Goal: Task Accomplishment & Management: Use online tool/utility

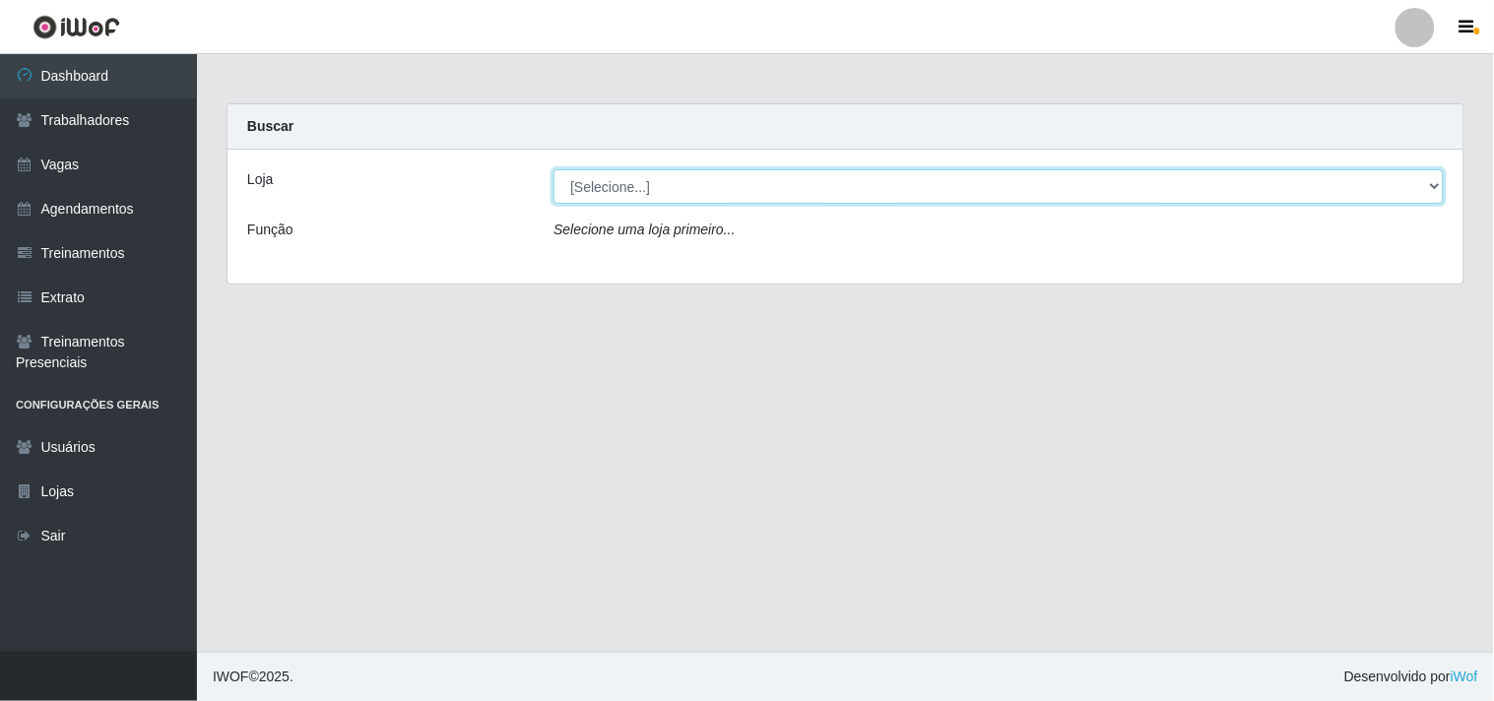
click at [634, 181] on select "[Selecione...] Supermercado Compre Bem - Itabaiana" at bounding box center [998, 186] width 890 height 34
select select "264"
click at [553, 169] on select "[Selecione...] Supermercado Compre Bem - Itabaiana" at bounding box center [998, 186] width 890 height 34
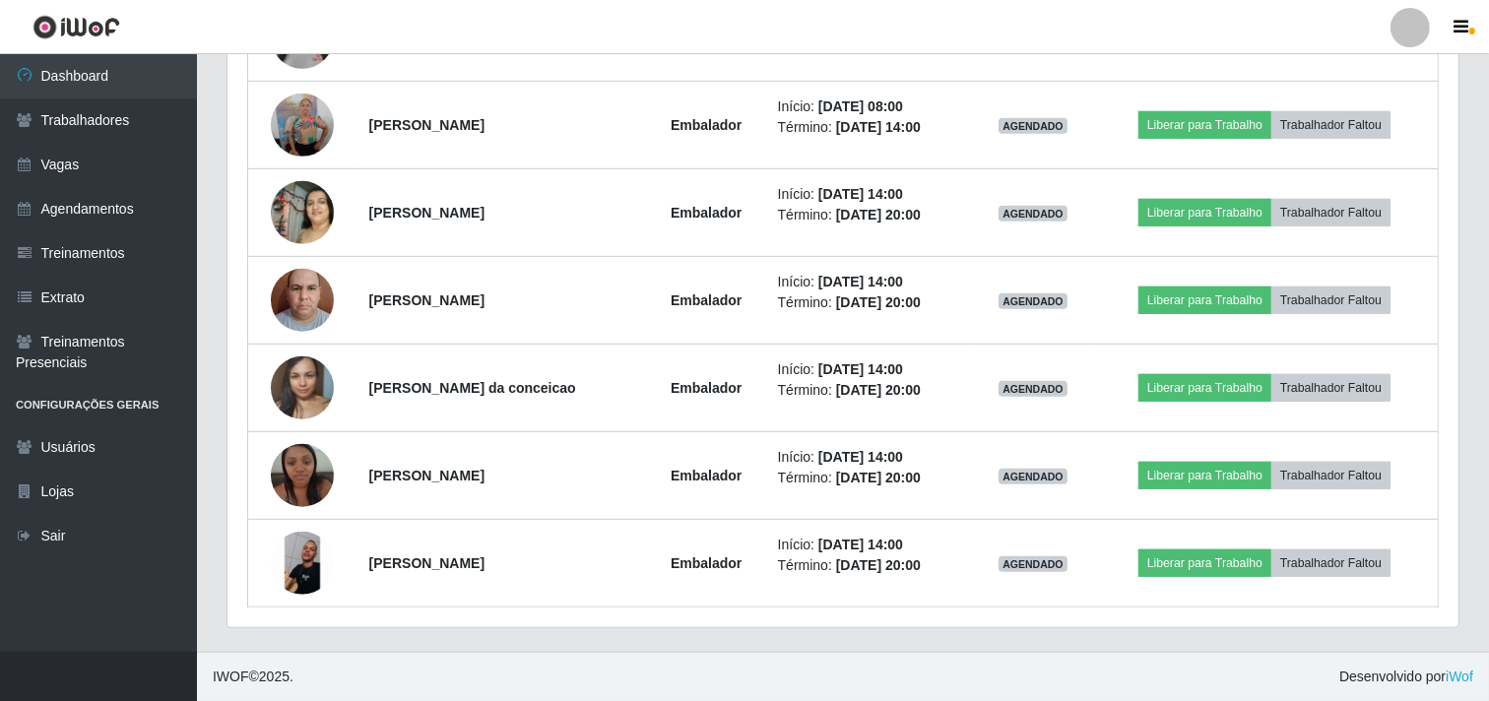
scroll to position [608, 0]
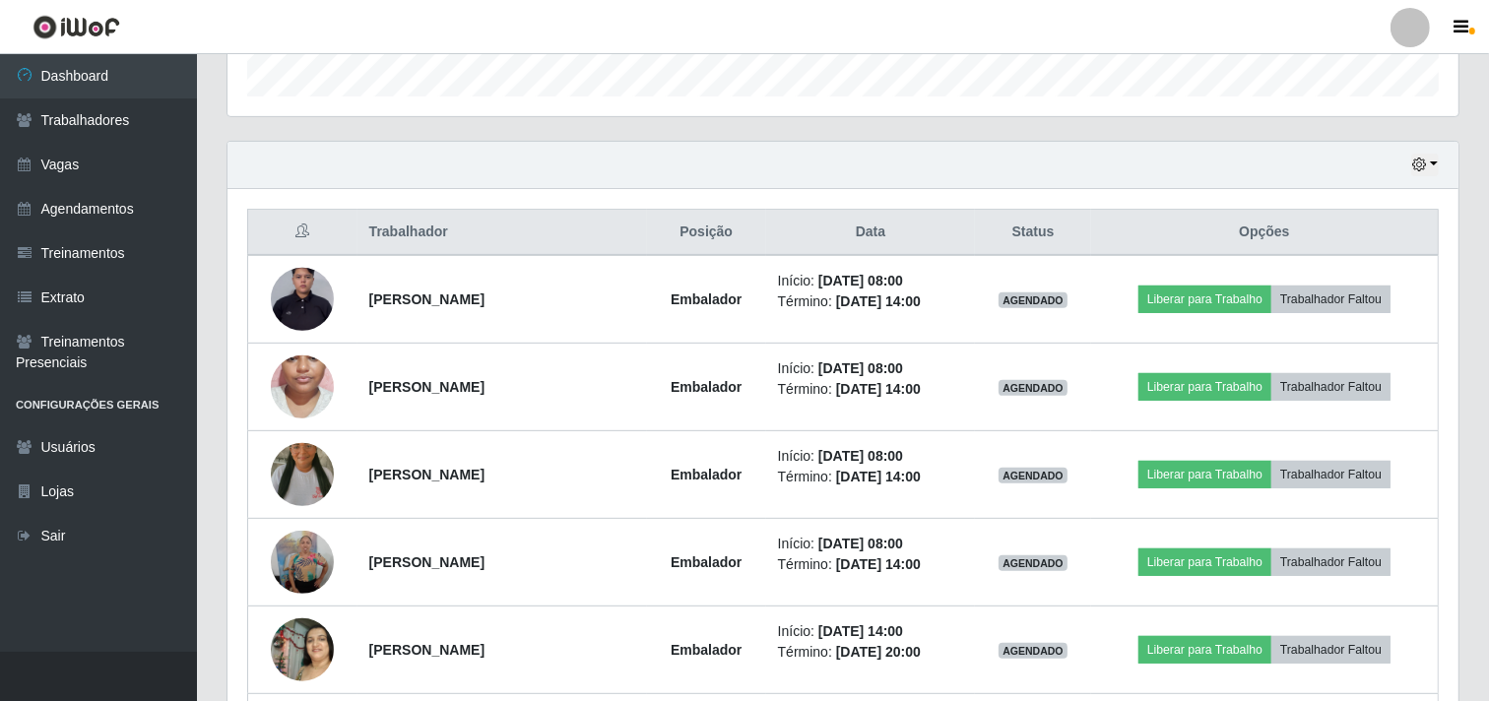
click at [1410, 174] on div "Hoje 1 dia 3 dias 1 Semana Não encerrados" at bounding box center [842, 165] width 1231 height 47
click at [1432, 169] on button "button" at bounding box center [1425, 165] width 28 height 23
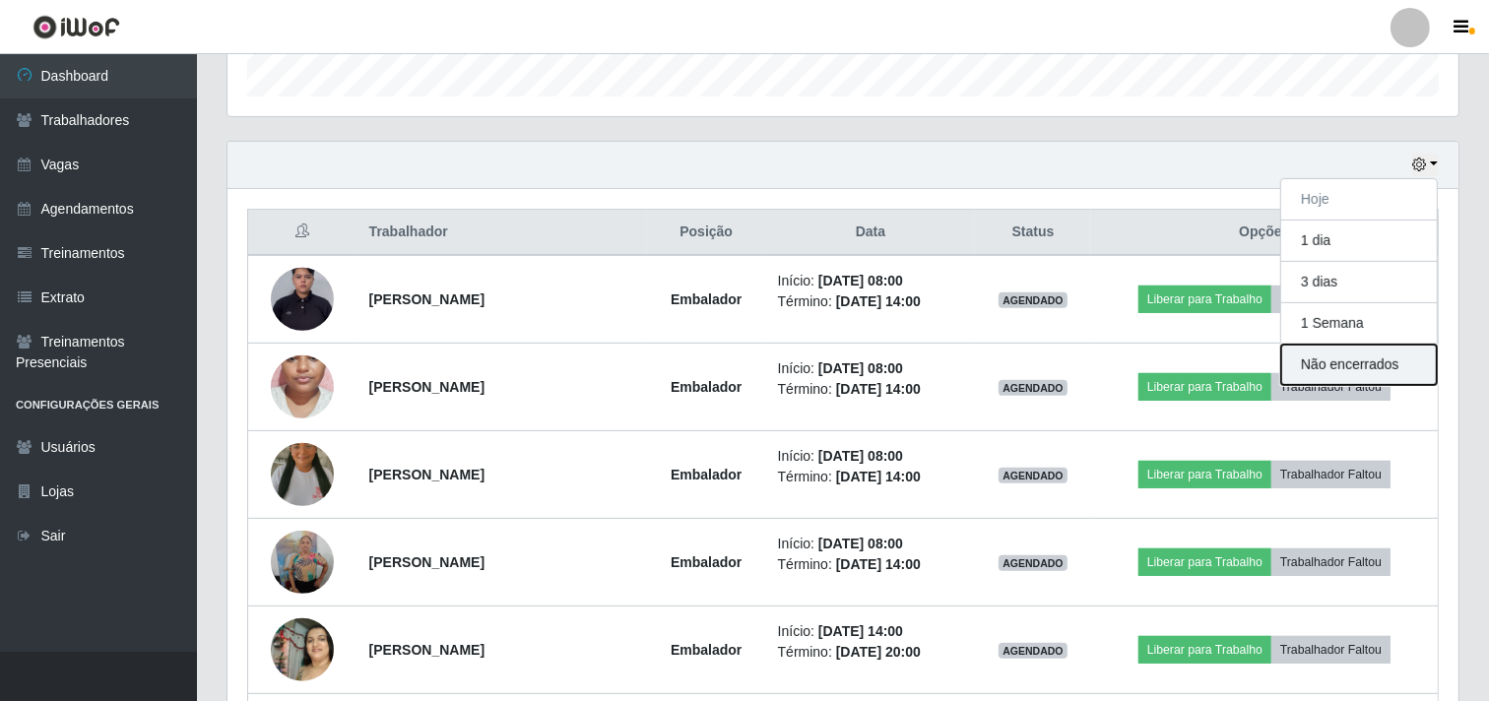
click at [1333, 360] on button "Não encerrados" at bounding box center [1359, 365] width 156 height 40
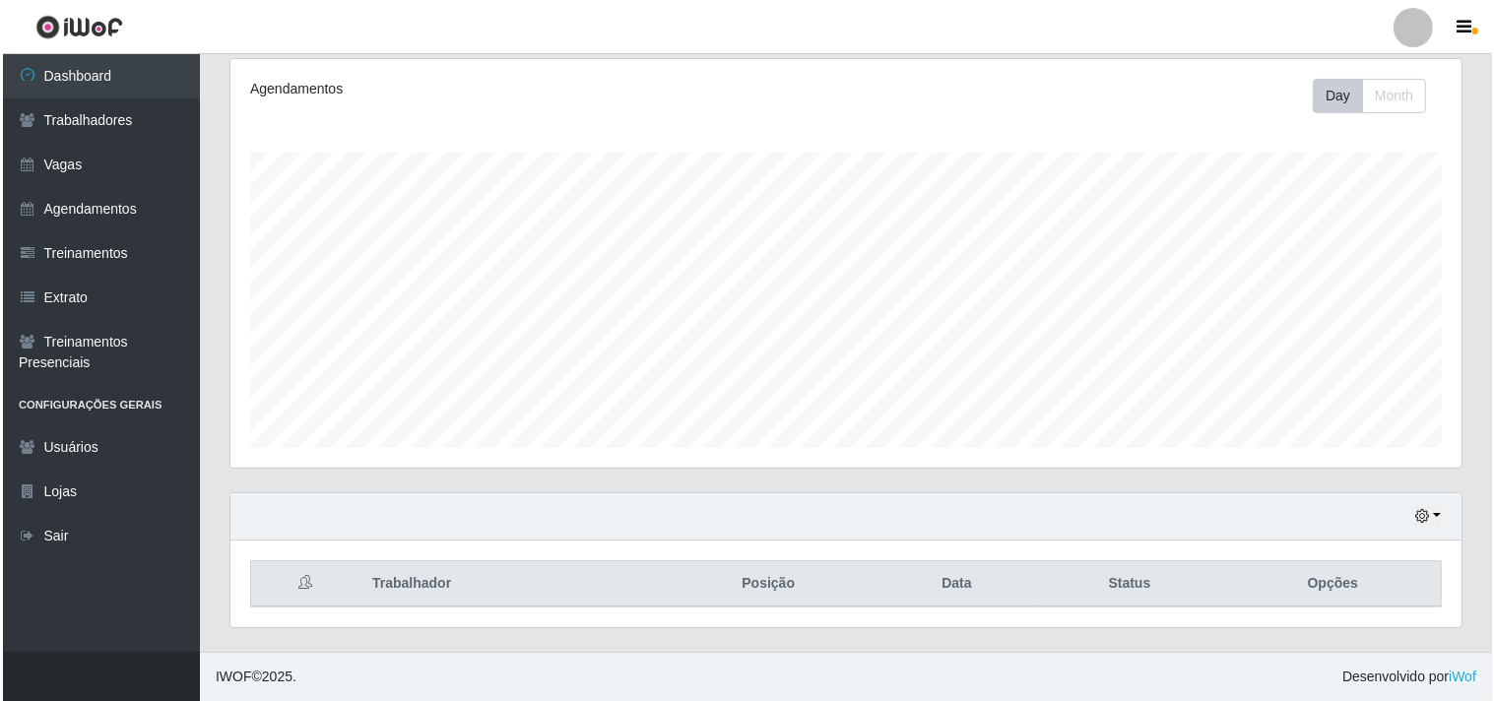
scroll to position [519, 0]
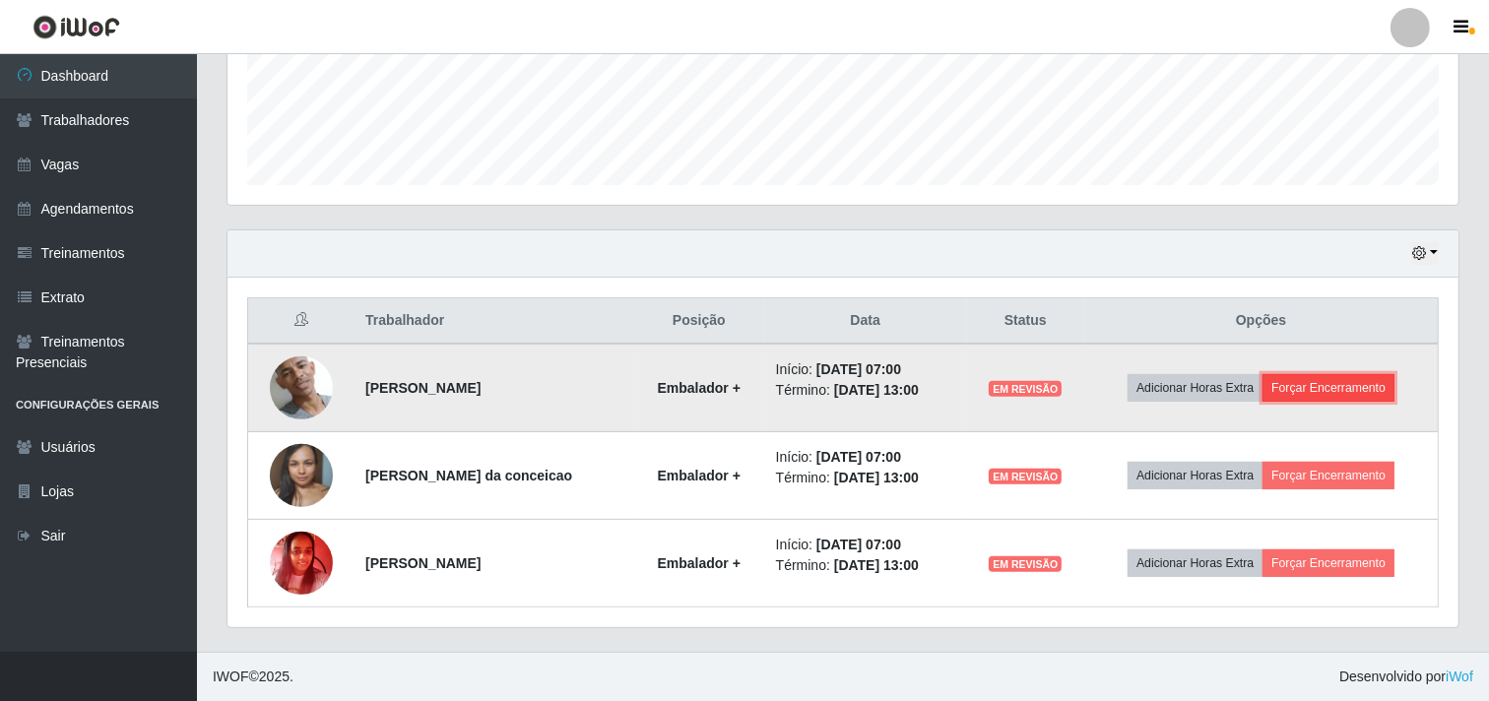
click at [1373, 379] on button "Forçar Encerramento" at bounding box center [1329, 388] width 132 height 28
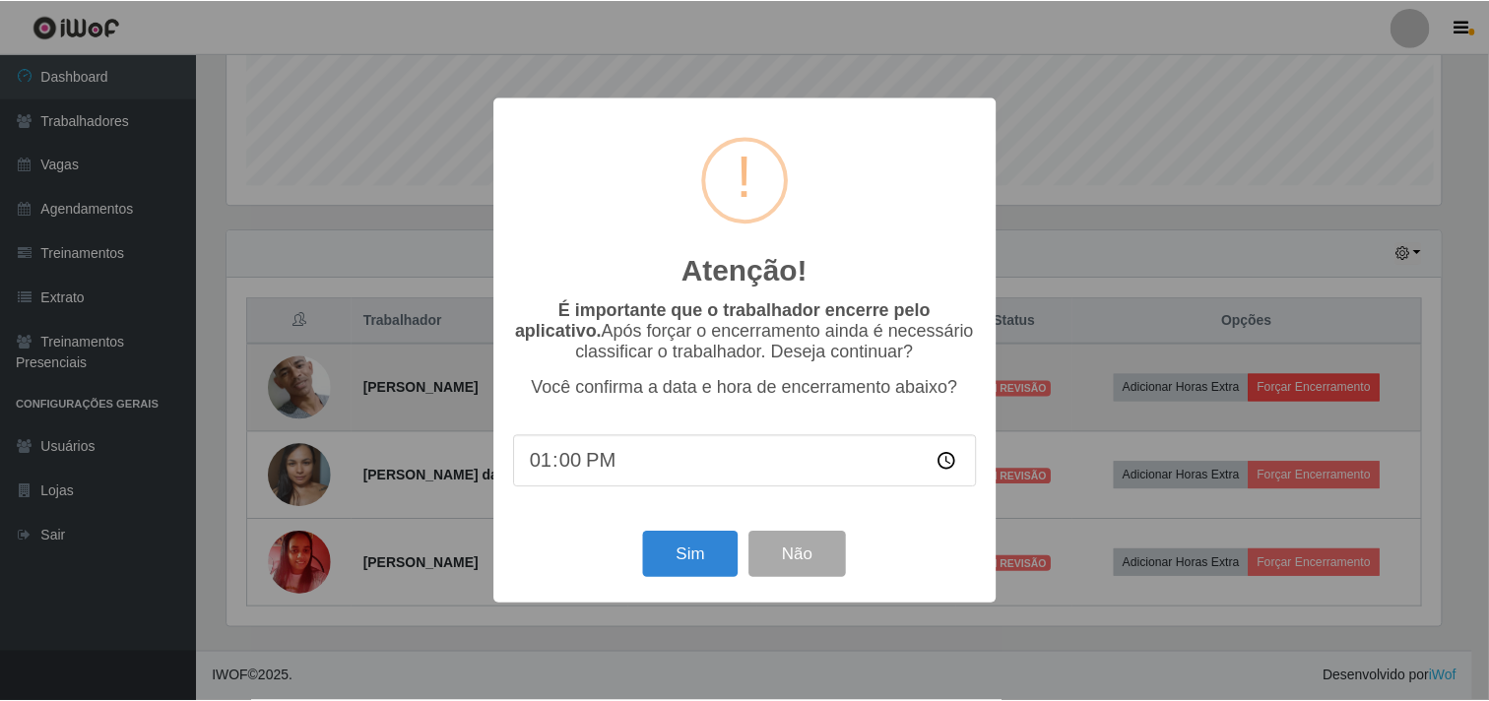
scroll to position [408, 1218]
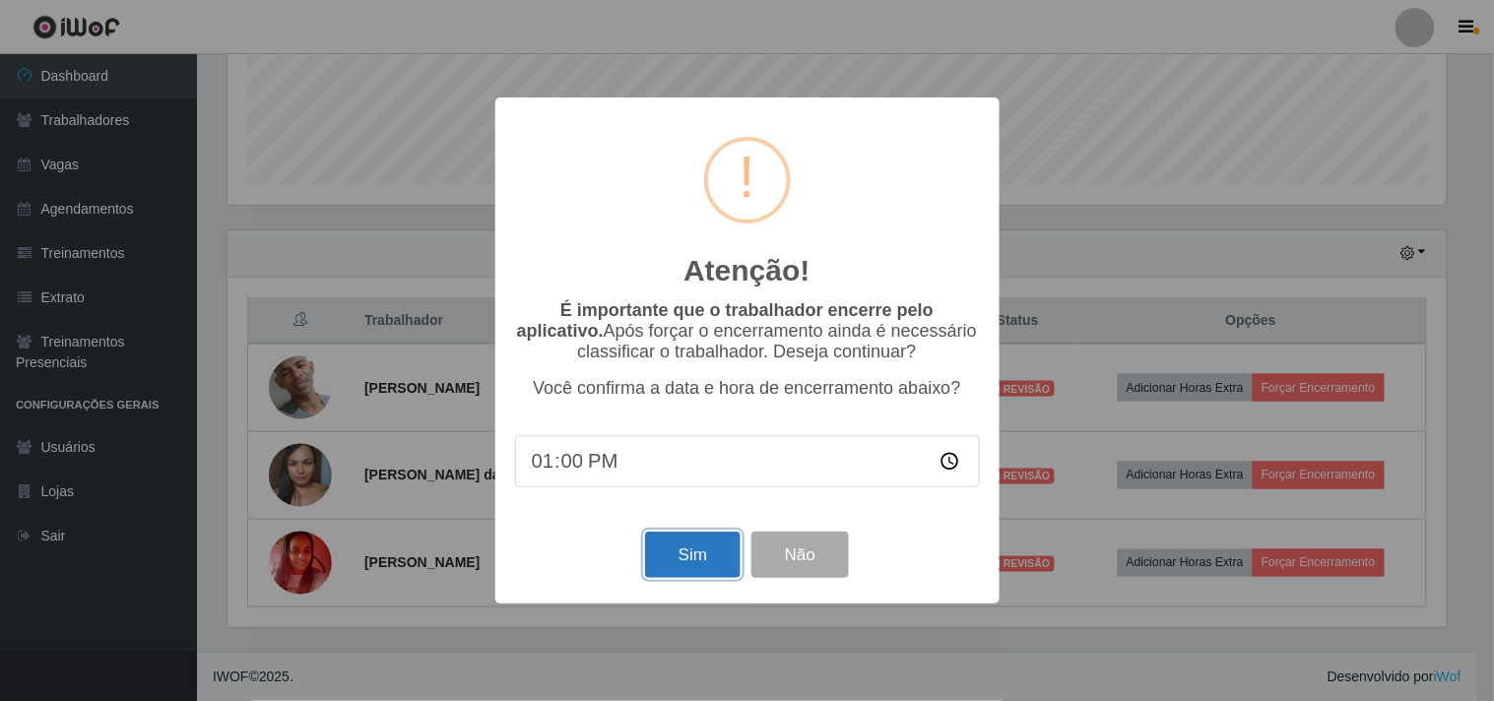
click at [686, 569] on button "Sim" at bounding box center [693, 555] width 96 height 46
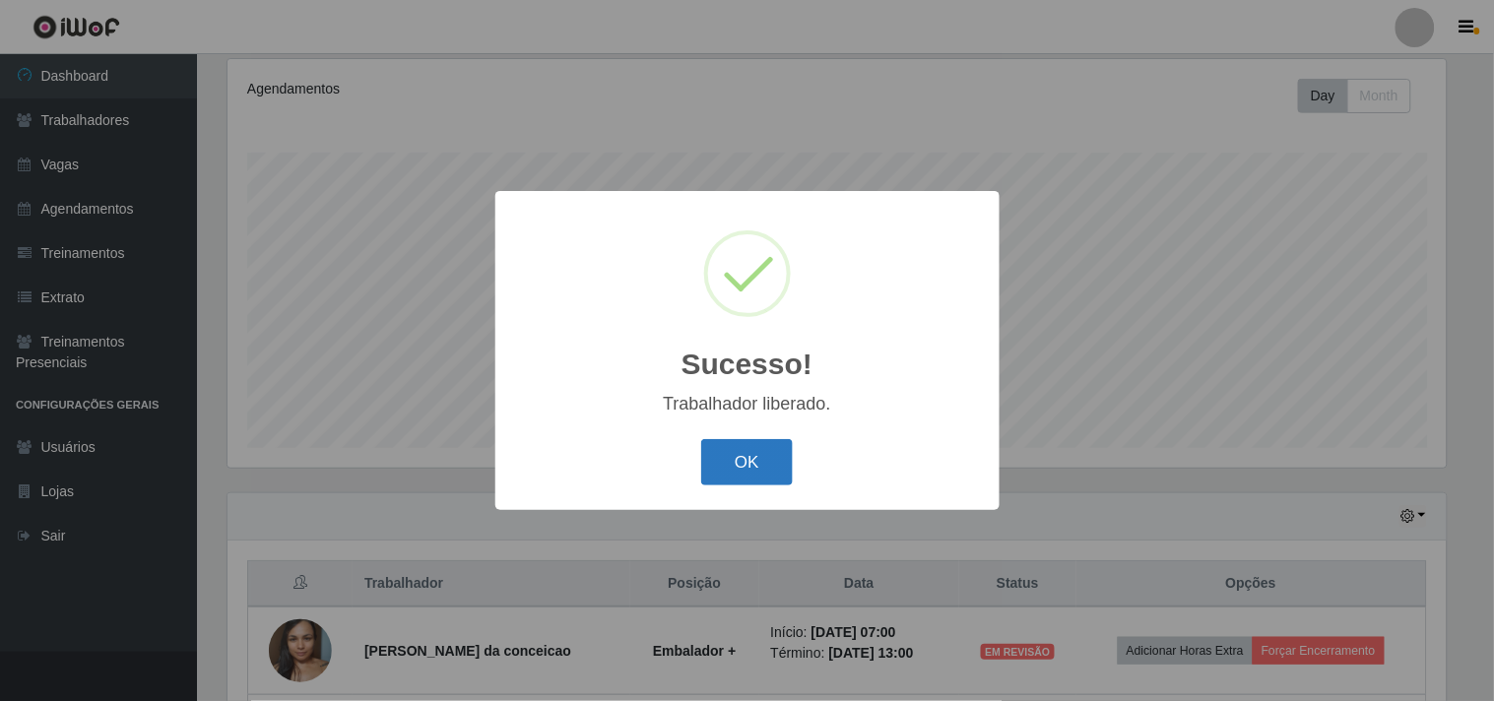
click at [765, 467] on button "OK" at bounding box center [747, 462] width 92 height 46
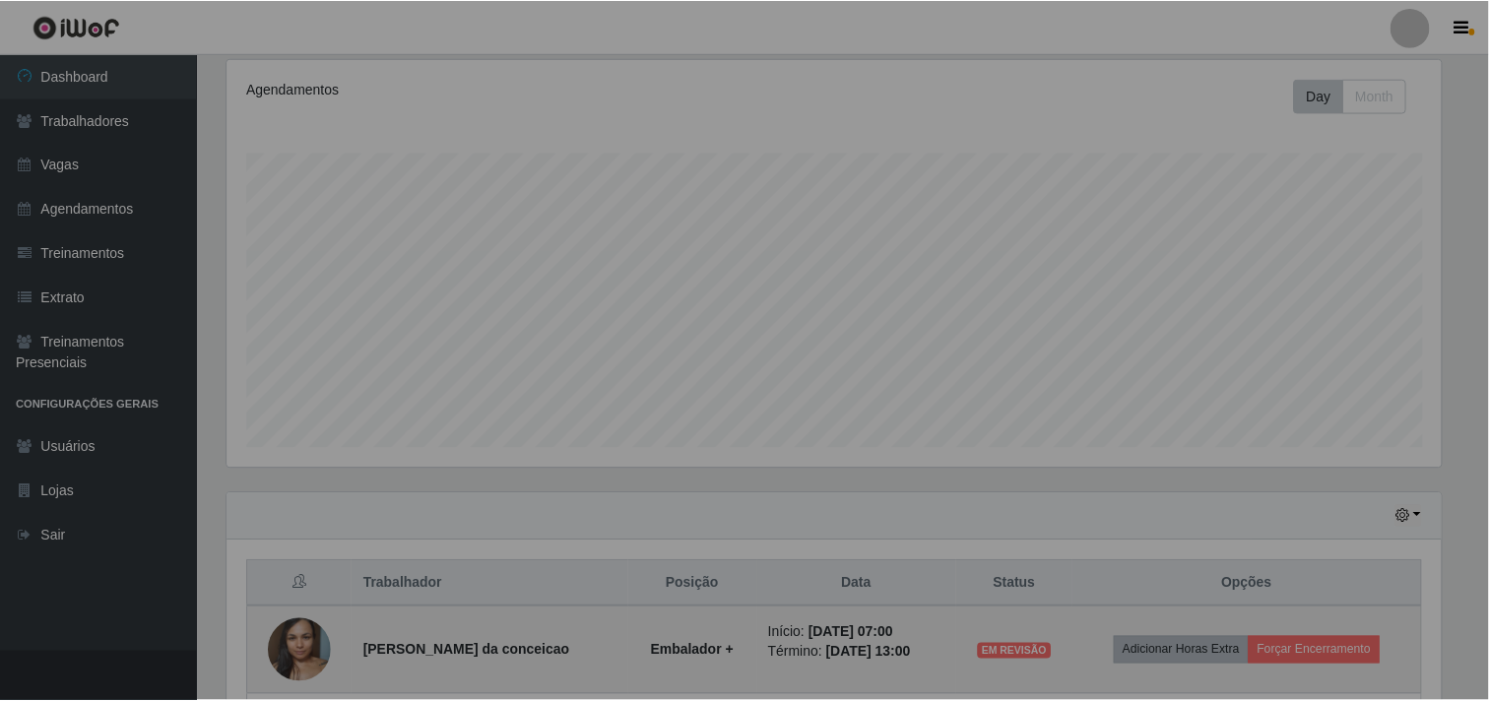
scroll to position [408, 1231]
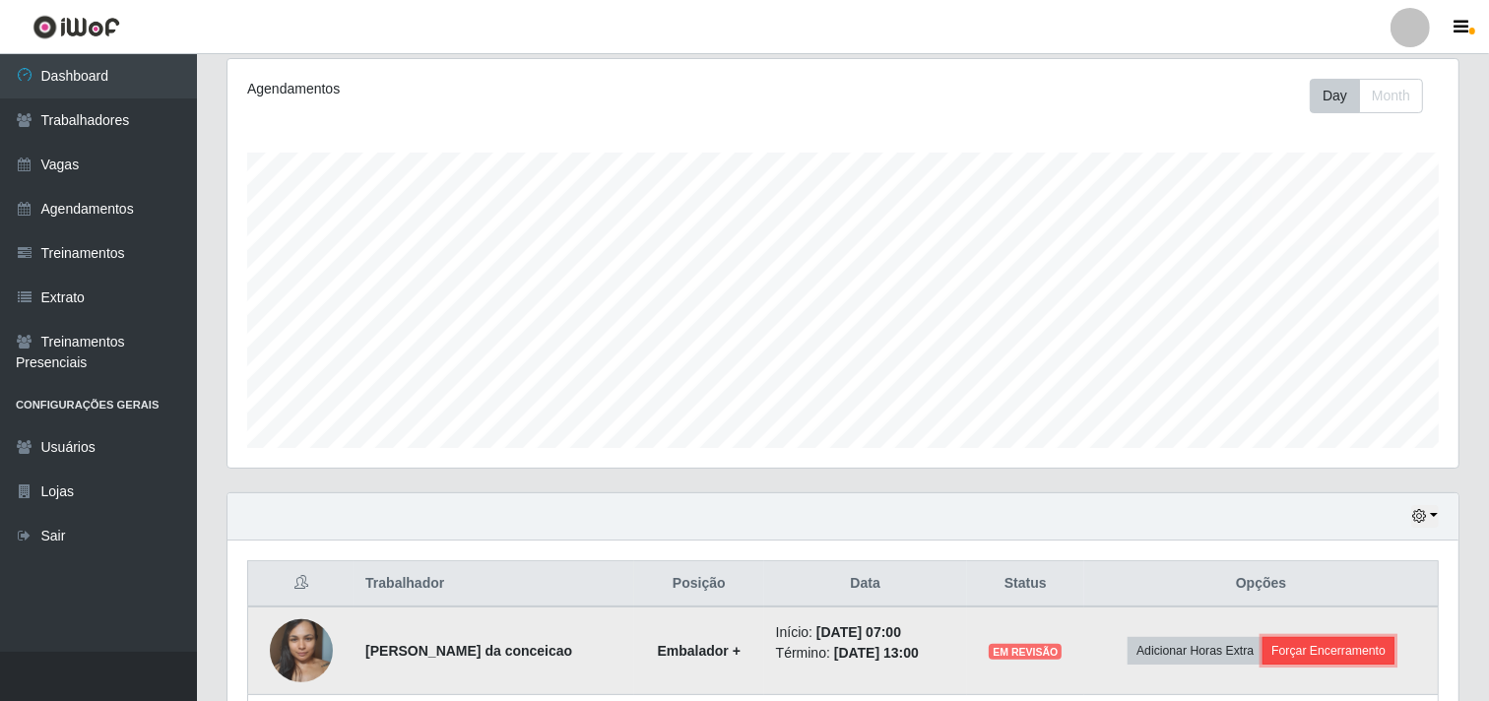
click at [1312, 660] on button "Forçar Encerramento" at bounding box center [1329, 651] width 132 height 28
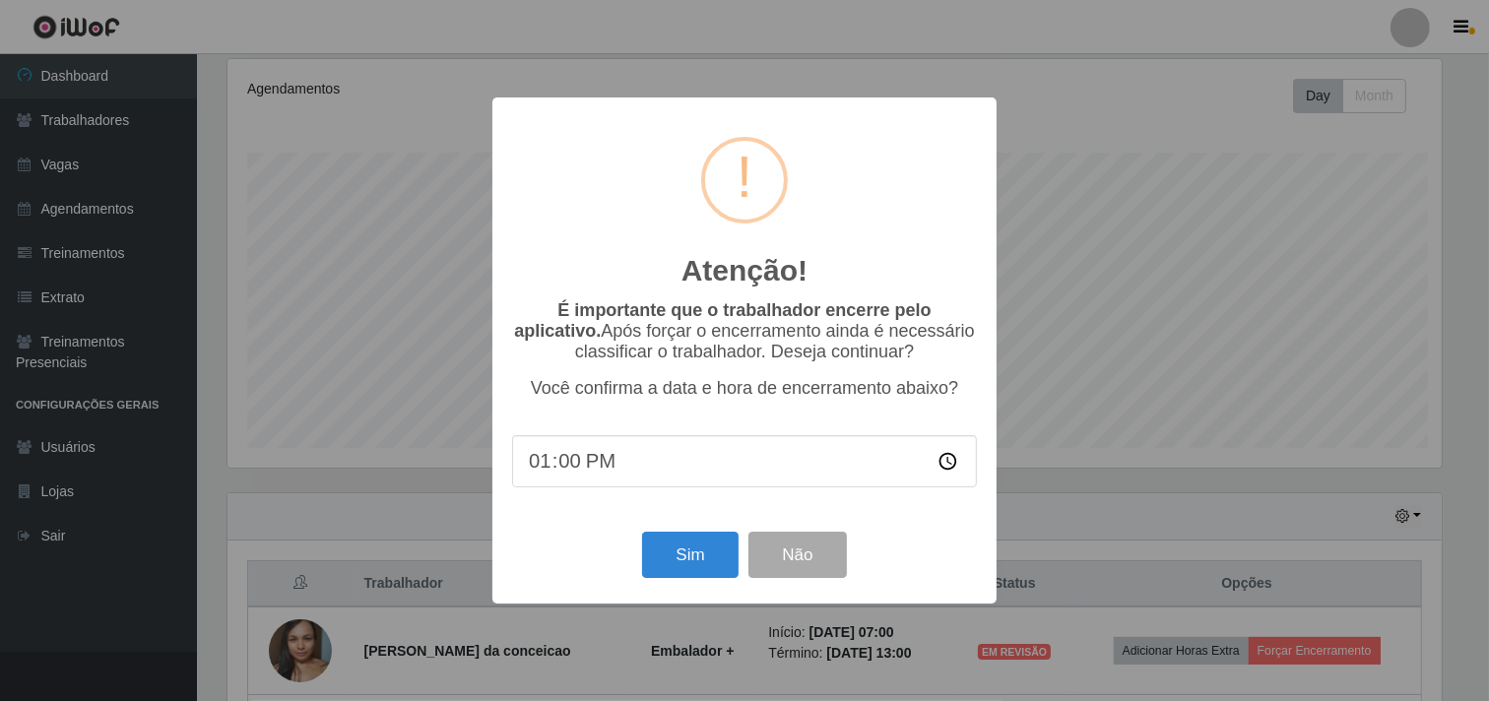
scroll to position [408, 1218]
click at [691, 550] on button "Sim" at bounding box center [693, 555] width 96 height 46
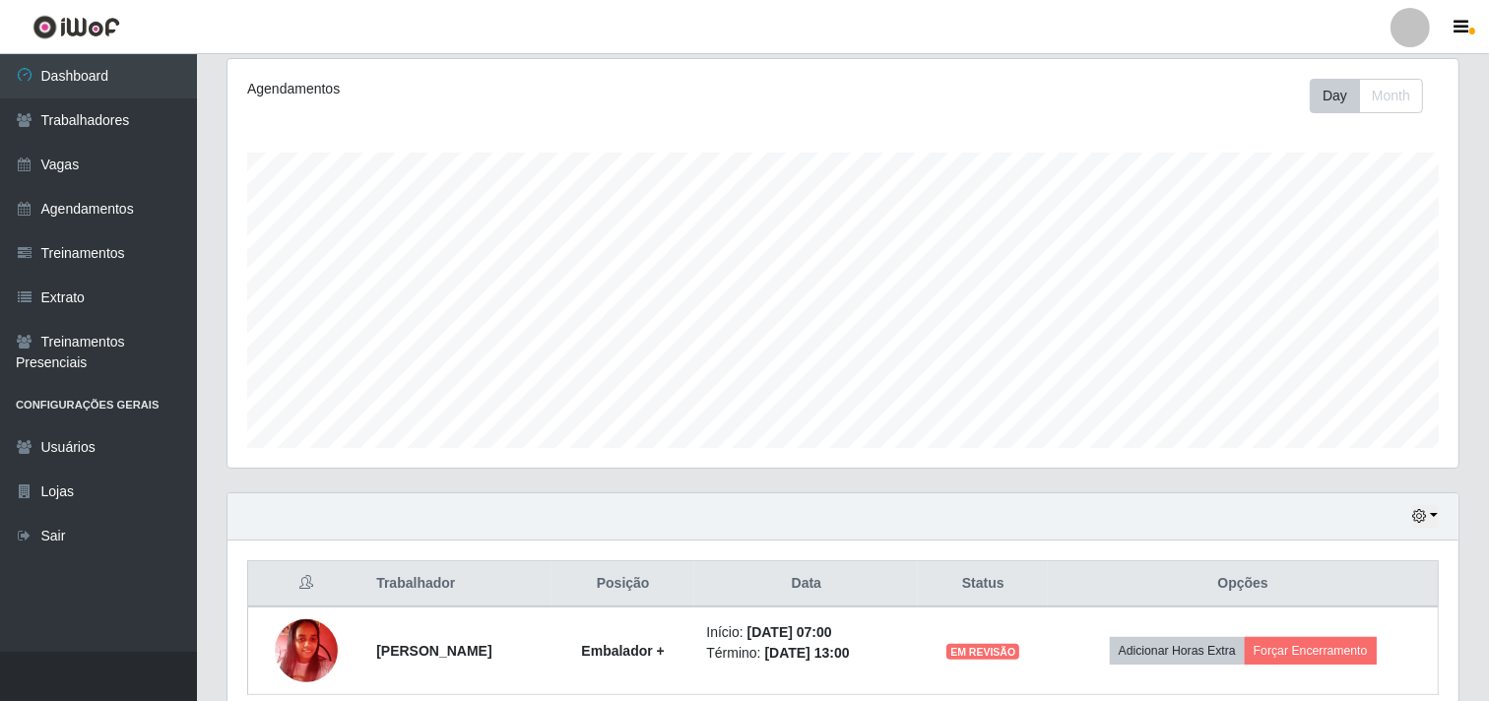
scroll to position [343, 0]
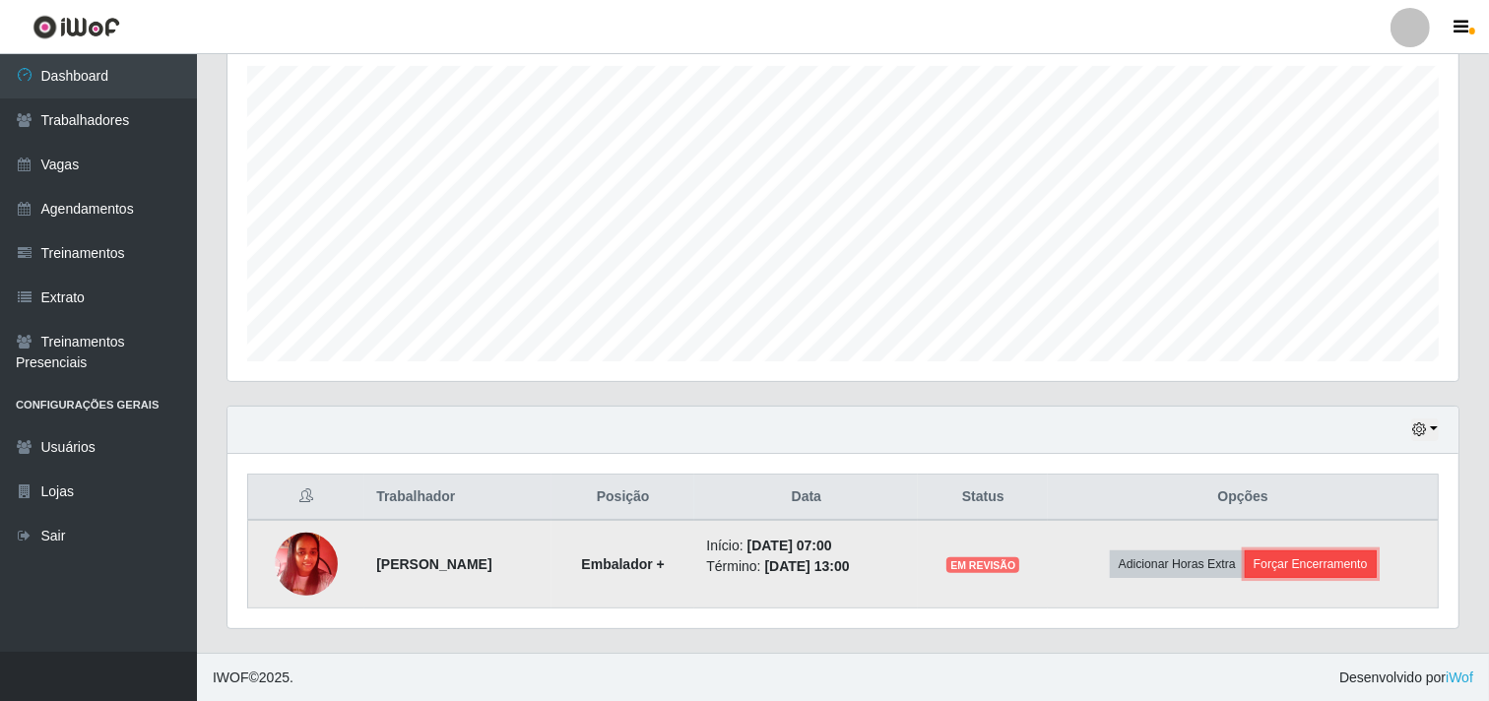
click at [1377, 571] on button "Forçar Encerramento" at bounding box center [1311, 565] width 132 height 28
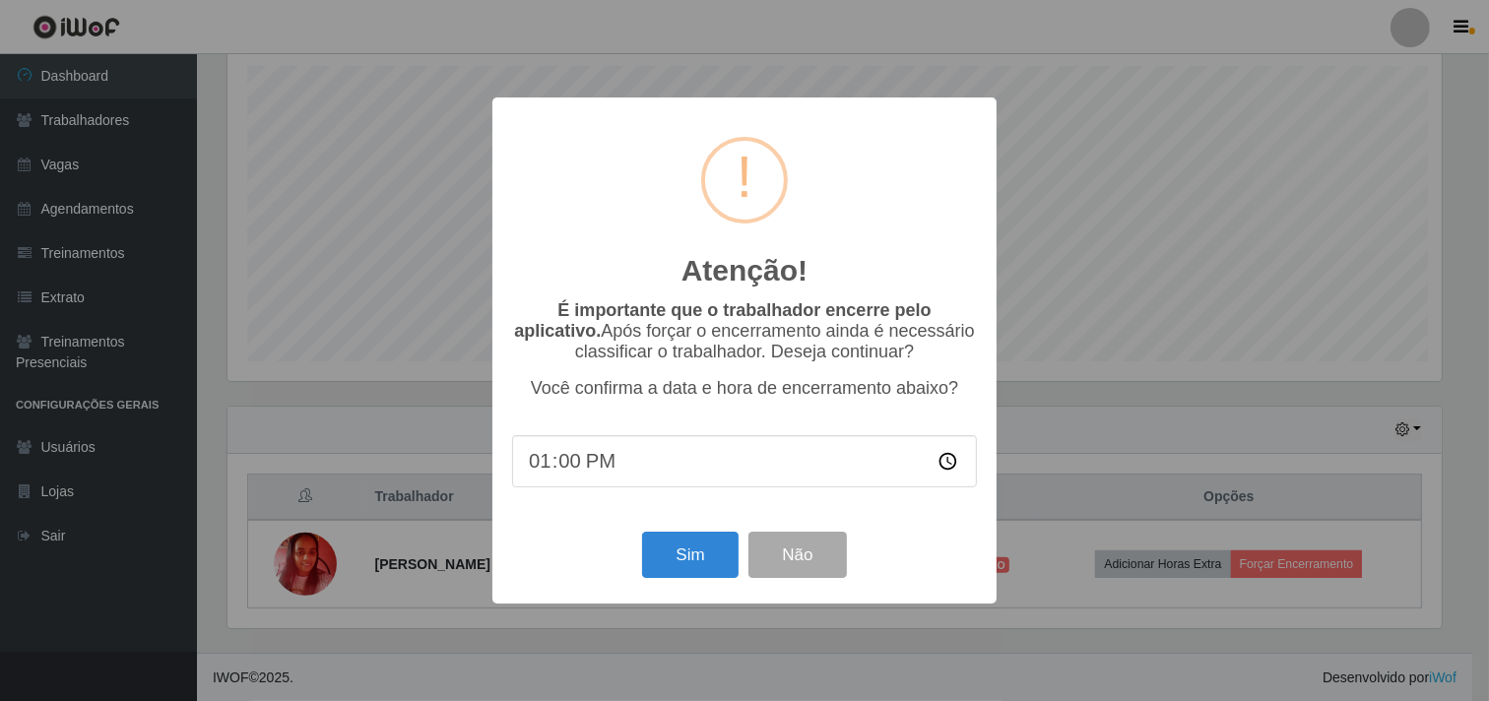
scroll to position [408, 1218]
click at [704, 554] on button "Sim" at bounding box center [693, 555] width 96 height 46
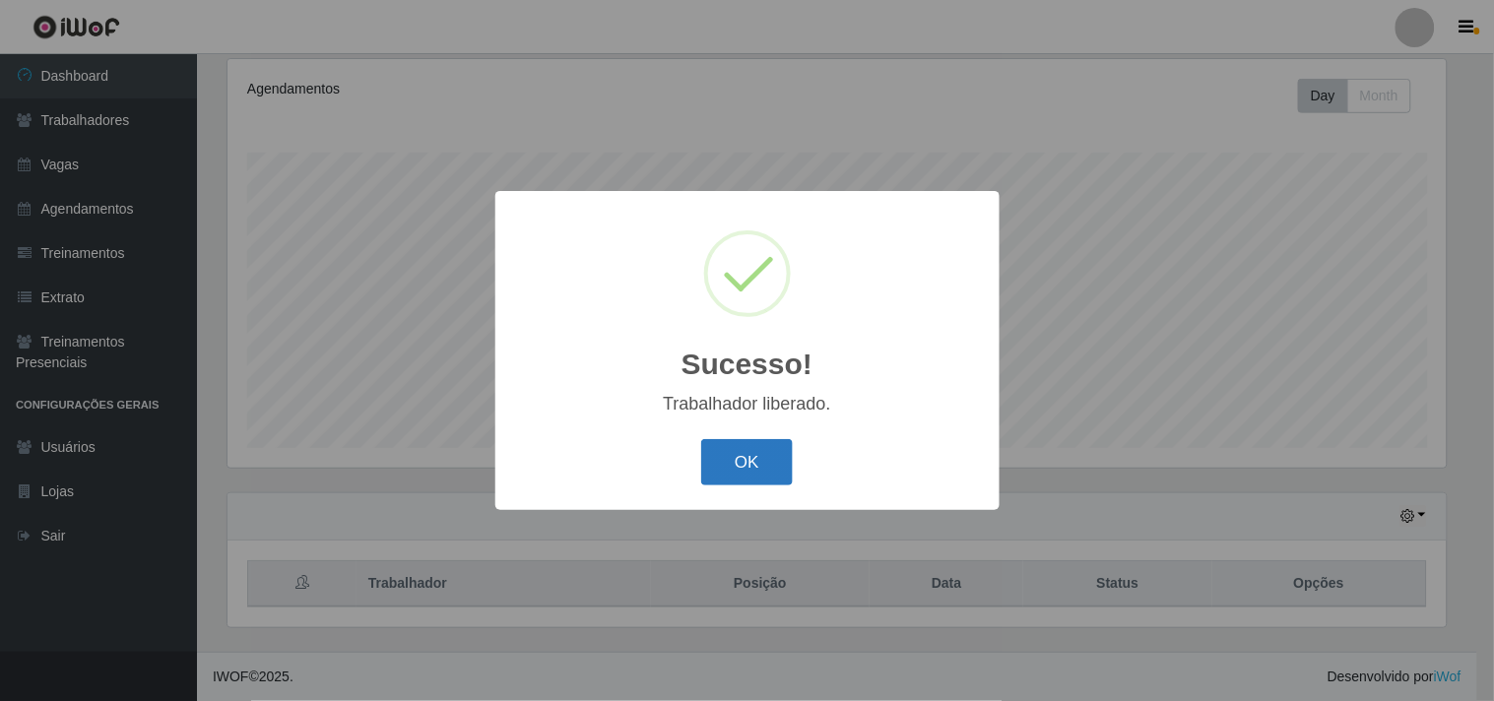
click at [749, 461] on button "OK" at bounding box center [747, 462] width 92 height 46
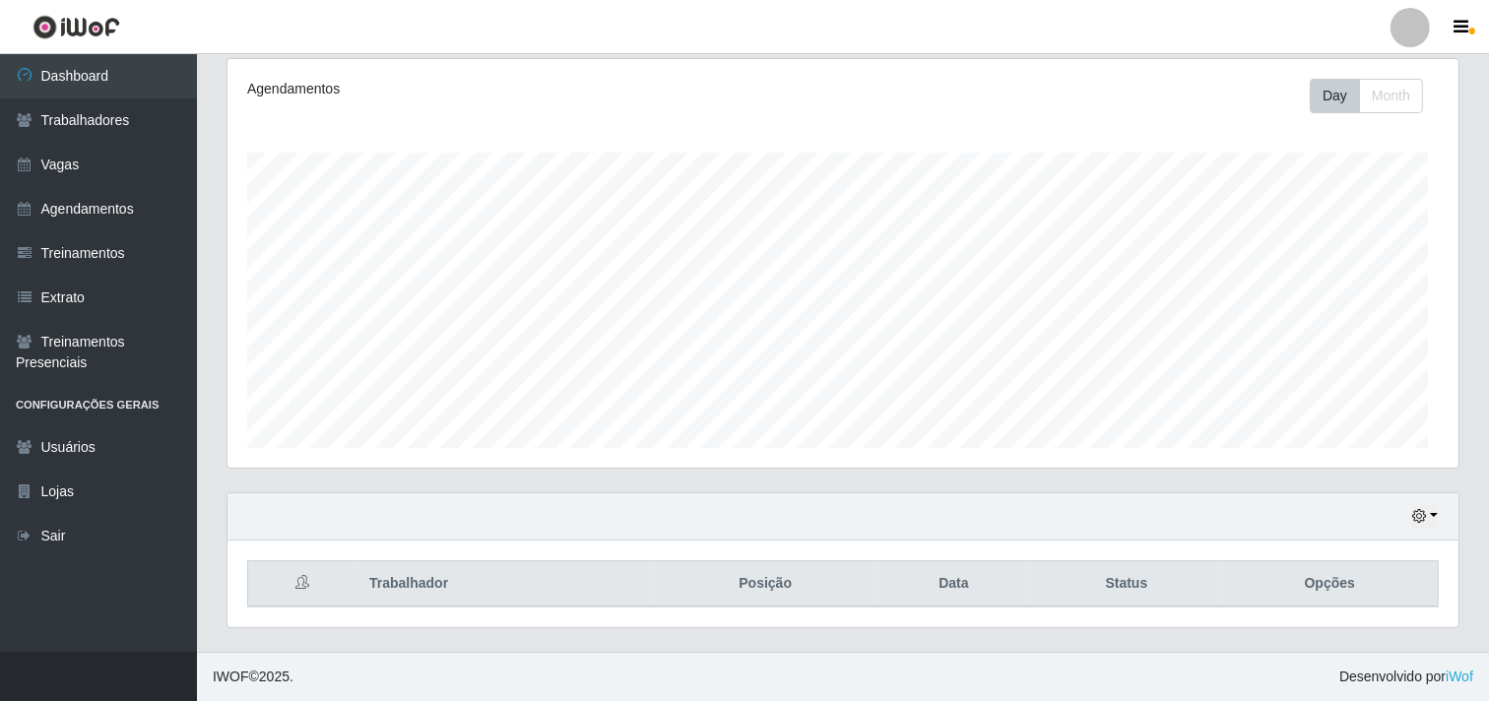
scroll to position [0, 0]
click at [1424, 523] on icon "button" at bounding box center [1419, 516] width 14 height 14
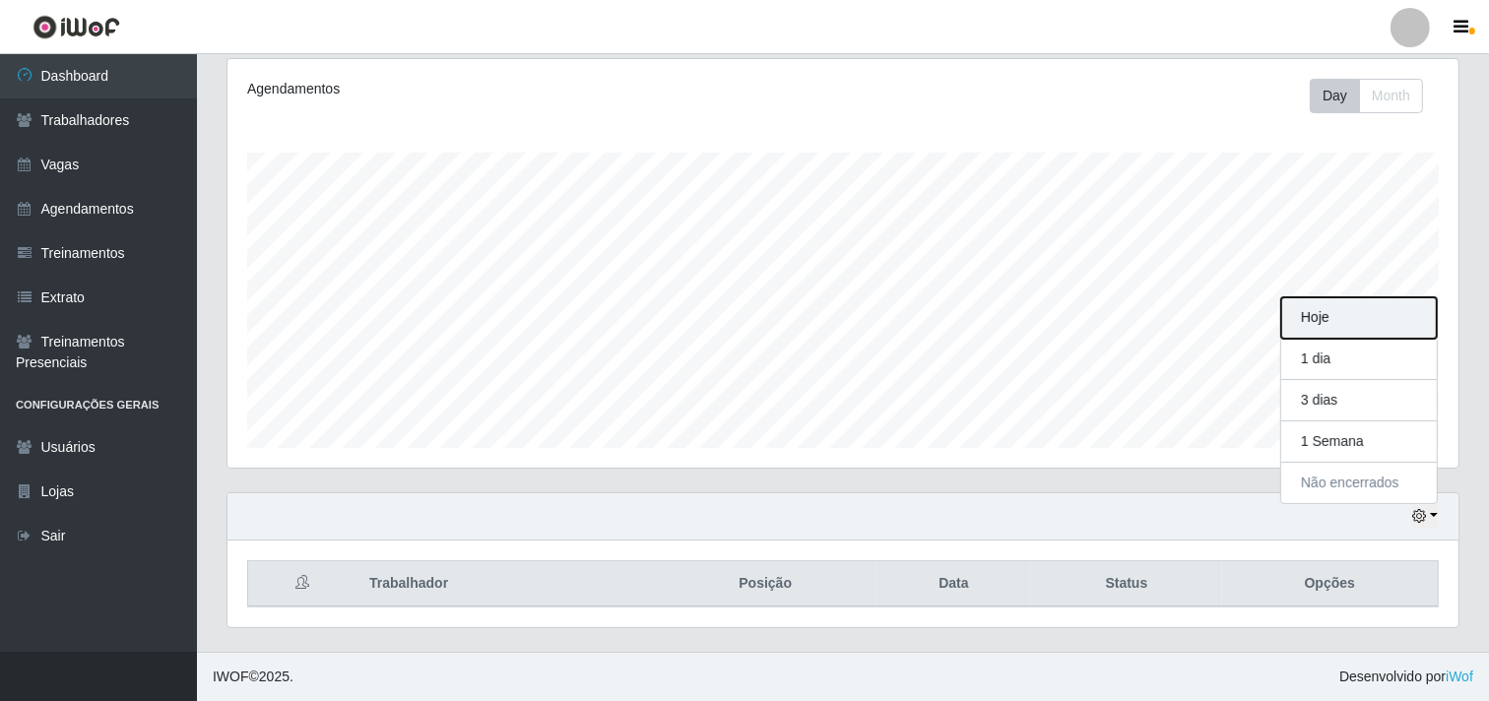
click at [1328, 320] on button "Hoje" at bounding box center [1359, 317] width 156 height 41
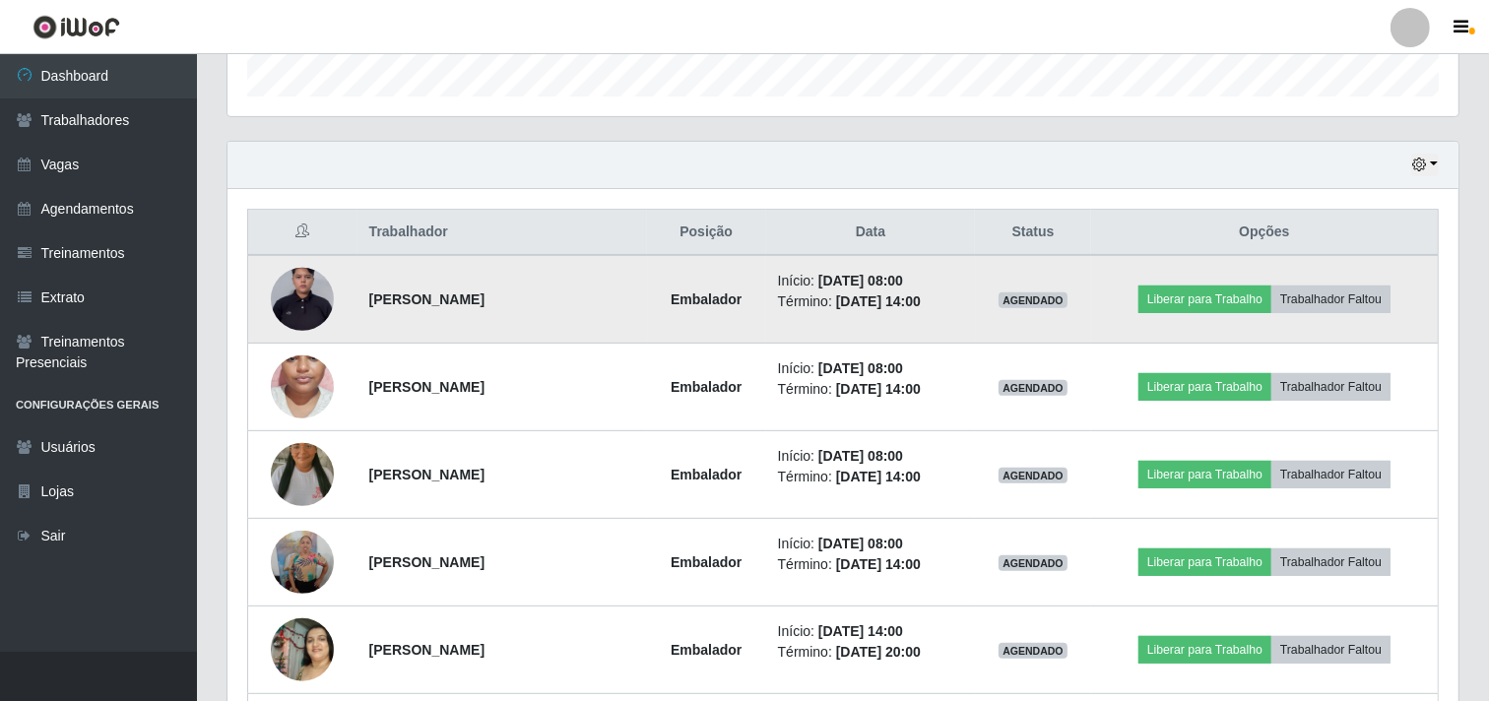
scroll to position [717, 0]
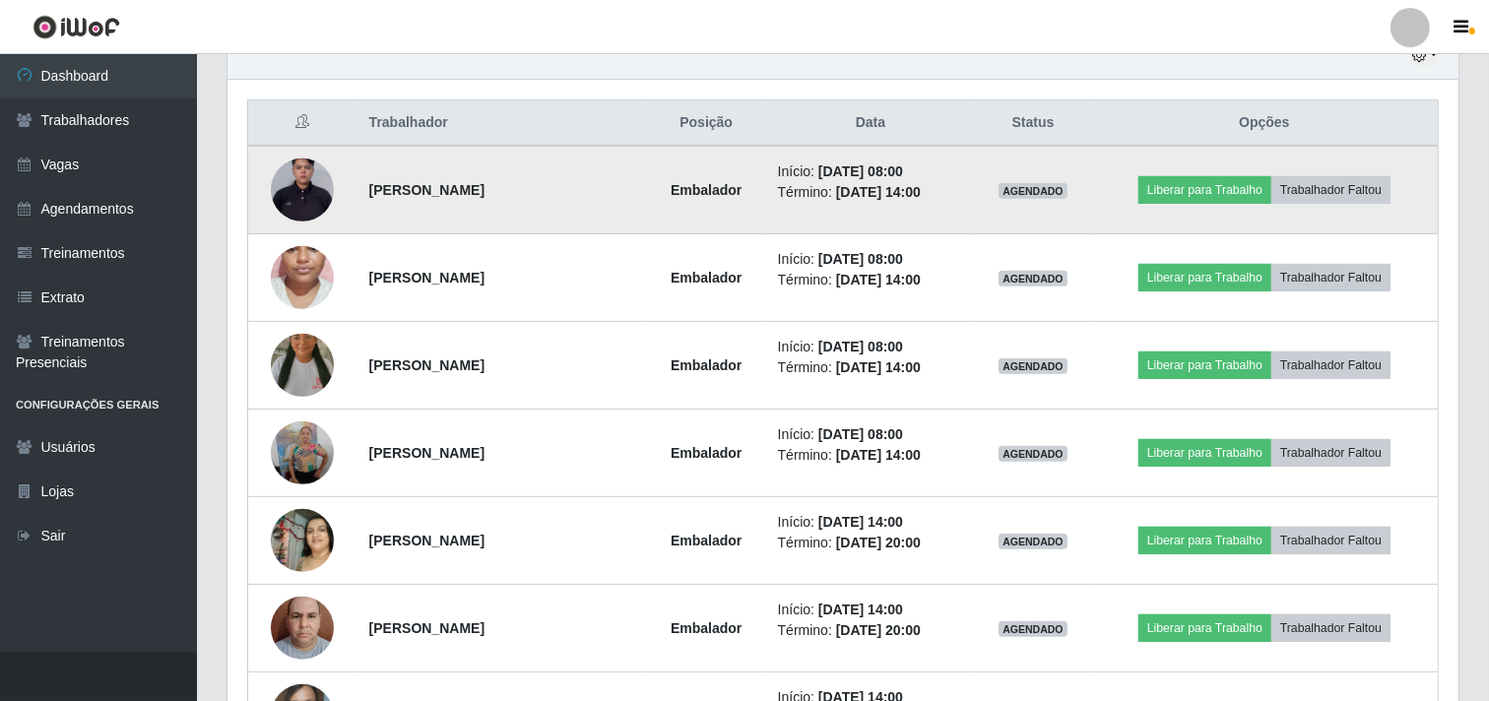
click at [366, 184] on td "[PERSON_NAME]" at bounding box center [502, 190] width 290 height 89
drag, startPoint x: 366, startPoint y: 184, endPoint x: 427, endPoint y: 187, distance: 61.1
click at [427, 187] on strong "[PERSON_NAME]" at bounding box center [426, 190] width 115 height 16
copy strong "Claudiana"
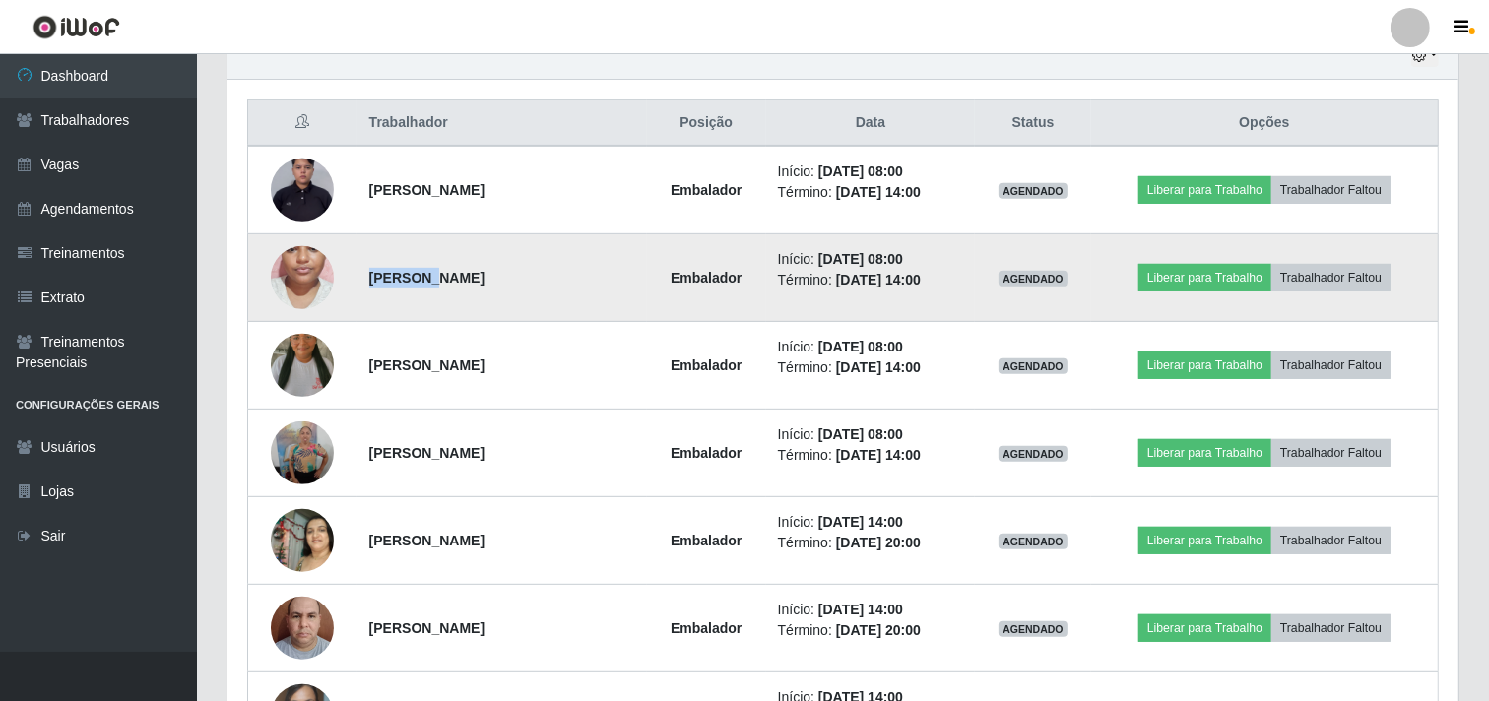
drag, startPoint x: 365, startPoint y: 270, endPoint x: 416, endPoint y: 277, distance: 50.7
click at [416, 277] on strong "[PERSON_NAME]" at bounding box center [426, 278] width 115 height 16
copy strong "Adryelli"
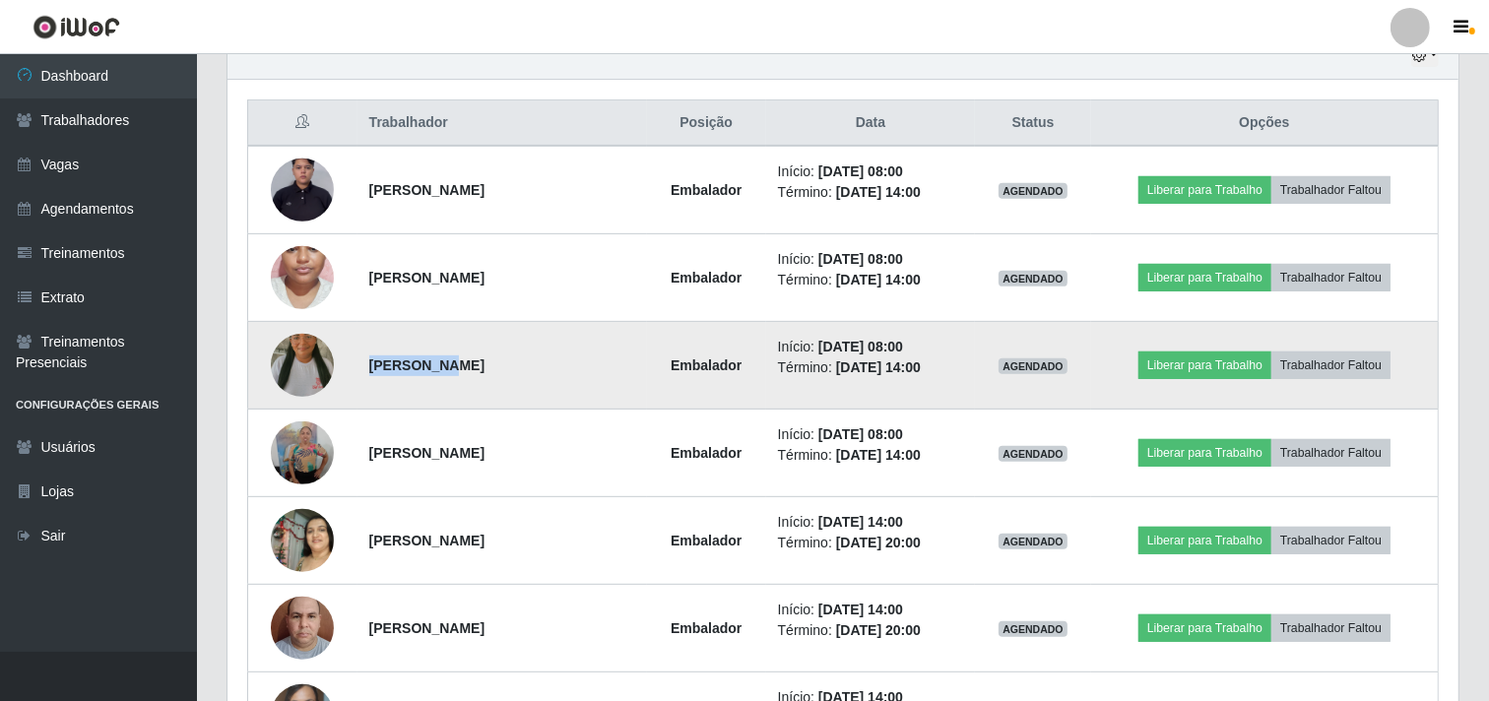
drag, startPoint x: 366, startPoint y: 367, endPoint x: 428, endPoint y: 364, distance: 62.1
click at [428, 364] on strong "[PERSON_NAME]" at bounding box center [426, 365] width 115 height 16
copy strong "Elizângela"
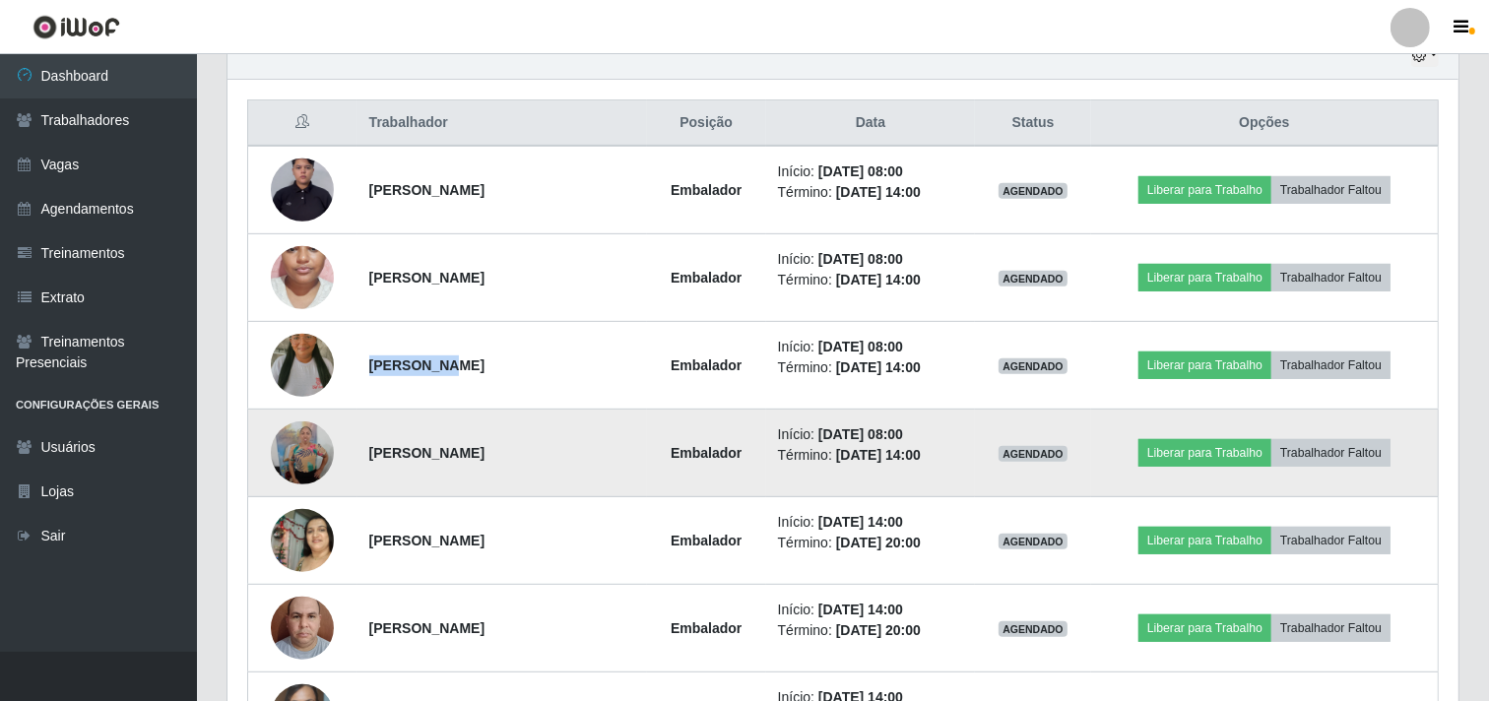
drag, startPoint x: 384, startPoint y: 450, endPoint x: 464, endPoint y: 457, distance: 80.1
click at [464, 457] on strong "[PERSON_NAME]" at bounding box center [426, 453] width 115 height 16
copy strong "[PERSON_NAME]"
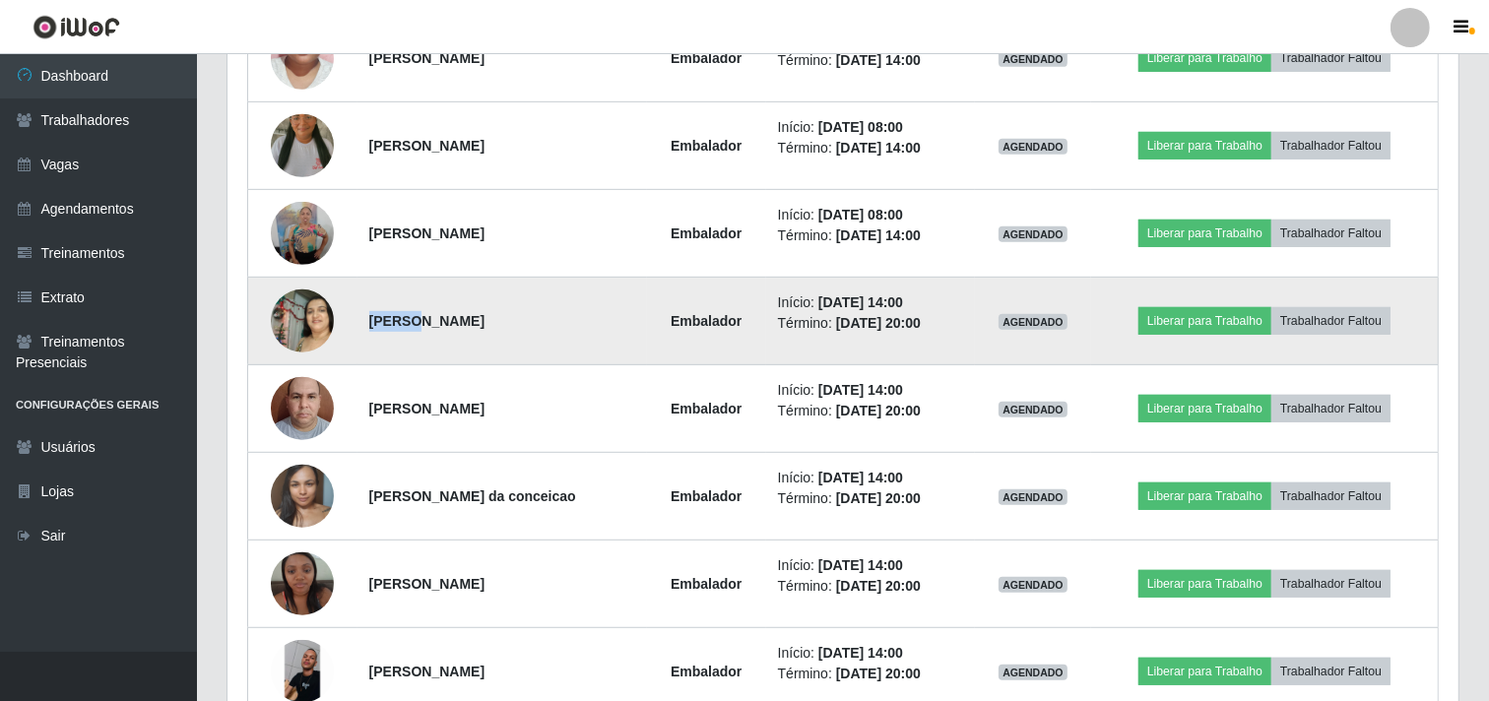
drag, startPoint x: 365, startPoint y: 321, endPoint x: 411, endPoint y: 326, distance: 45.6
click at [411, 326] on strong "[PERSON_NAME]" at bounding box center [426, 321] width 115 height 16
copy strong "[PERSON_NAME]"
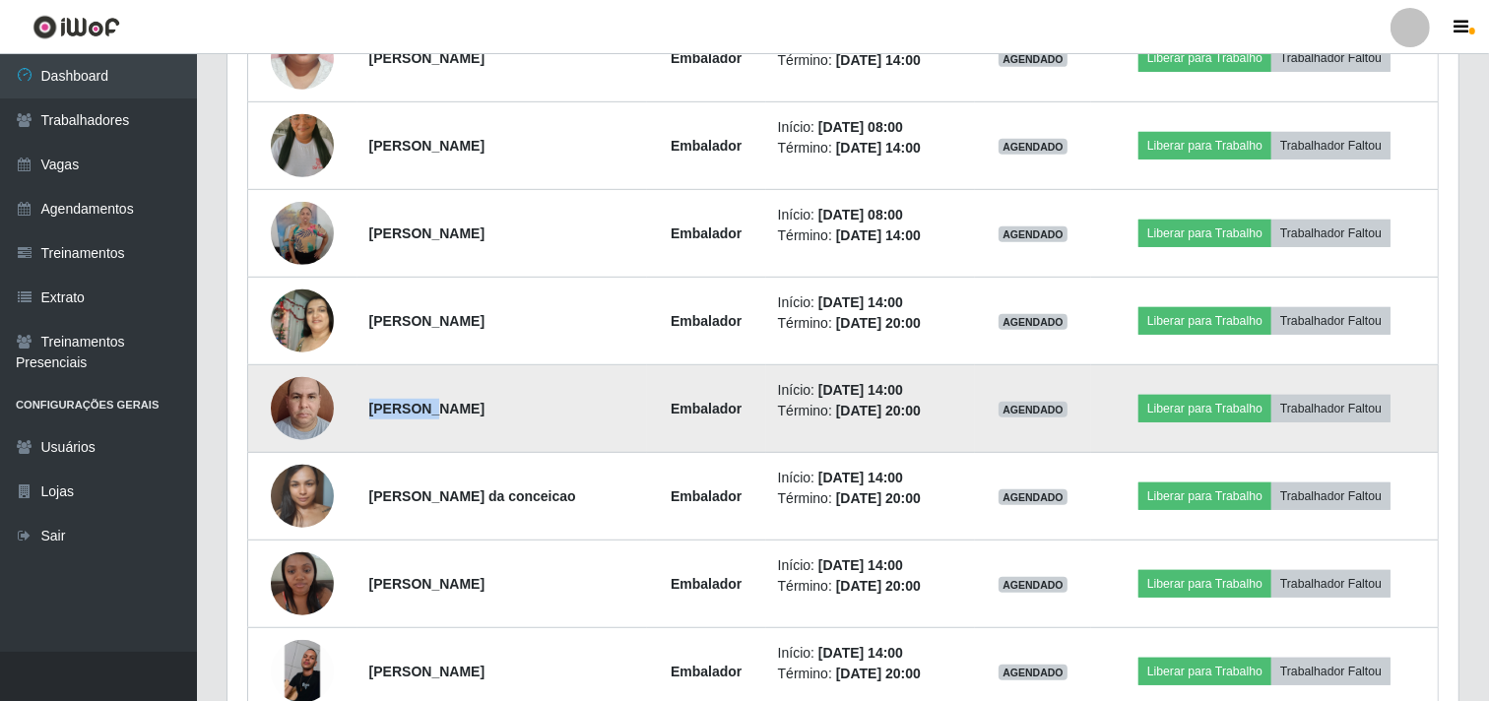
drag, startPoint x: 368, startPoint y: 411, endPoint x: 423, endPoint y: 407, distance: 55.3
click at [423, 407] on strong "[PERSON_NAME]" at bounding box center [426, 409] width 115 height 16
copy strong "Gilgamés"
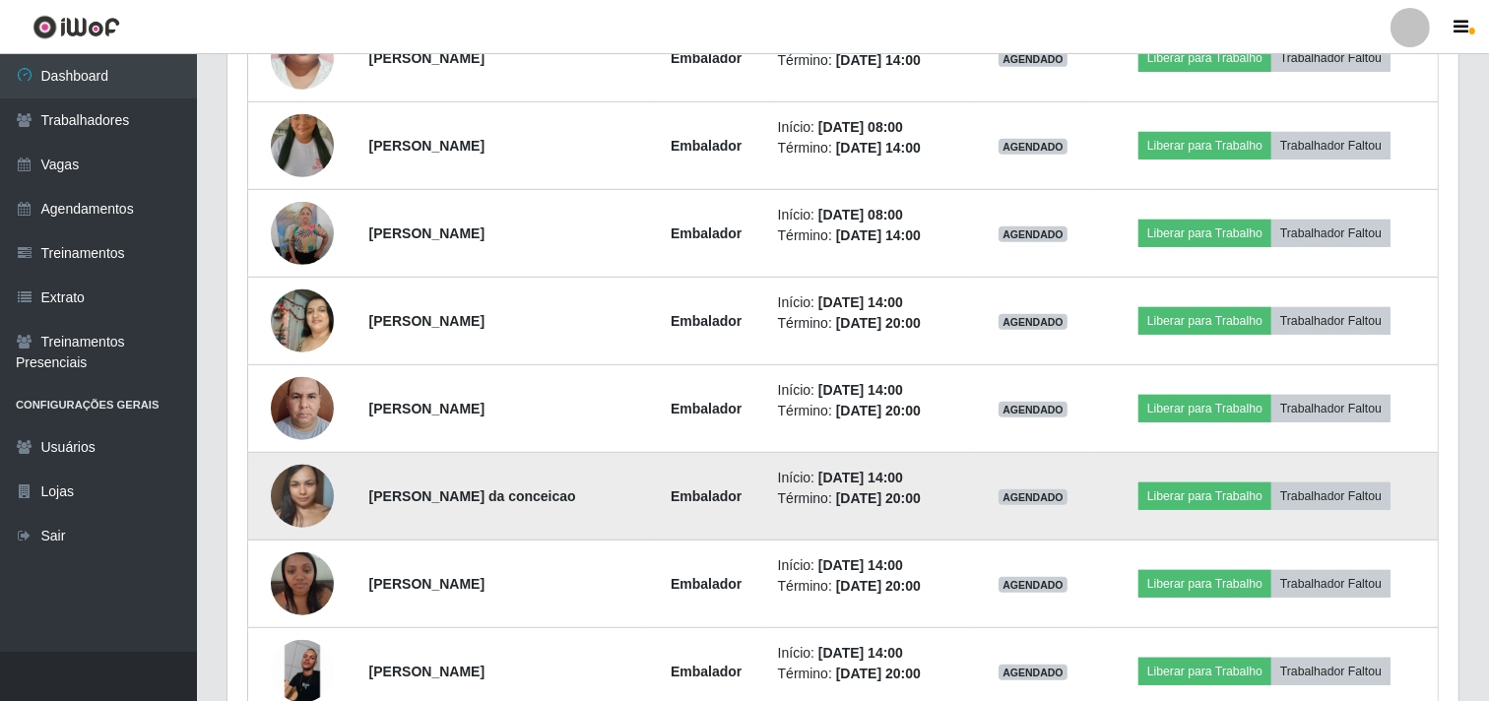
click at [382, 495] on strong "[PERSON_NAME] da conceicao" at bounding box center [472, 496] width 207 height 16
copy strong "Luana"
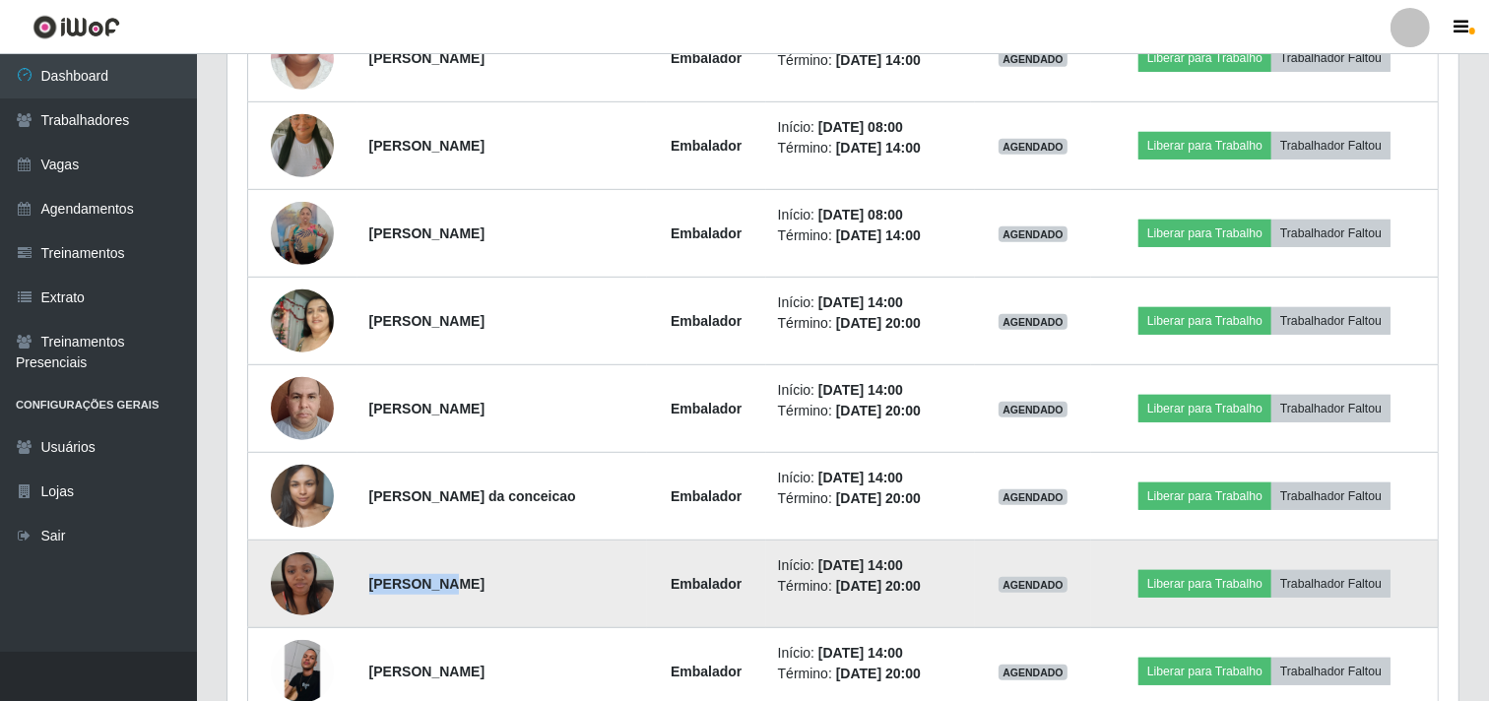
drag, startPoint x: 364, startPoint y: 579, endPoint x: 435, endPoint y: 581, distance: 70.9
click at [435, 581] on td "[PERSON_NAME]" at bounding box center [502, 585] width 290 height 88
copy strong "[PERSON_NAME]"
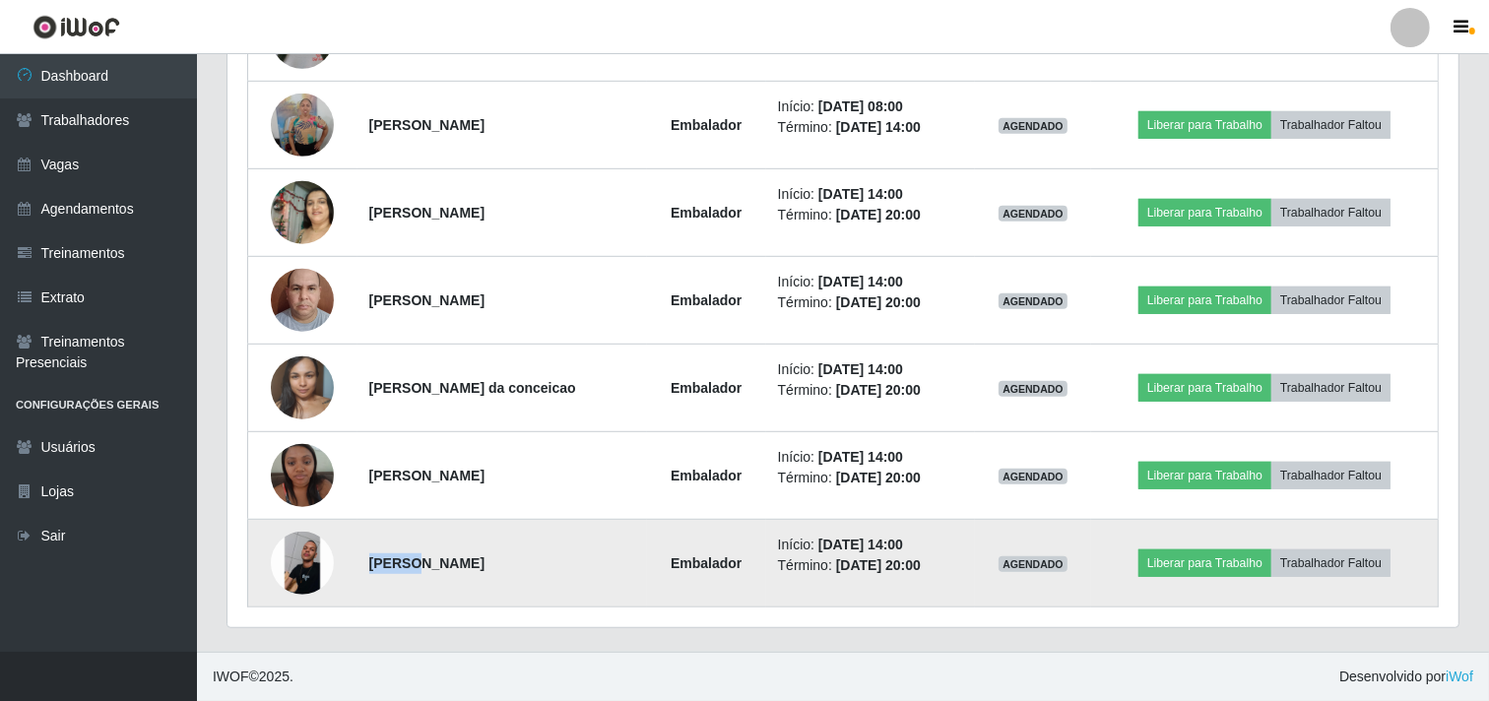
drag, startPoint x: 366, startPoint y: 559, endPoint x: 414, endPoint y: 566, distance: 47.8
click at [414, 566] on strong "[PERSON_NAME]" at bounding box center [426, 563] width 115 height 16
copy strong "Welton"
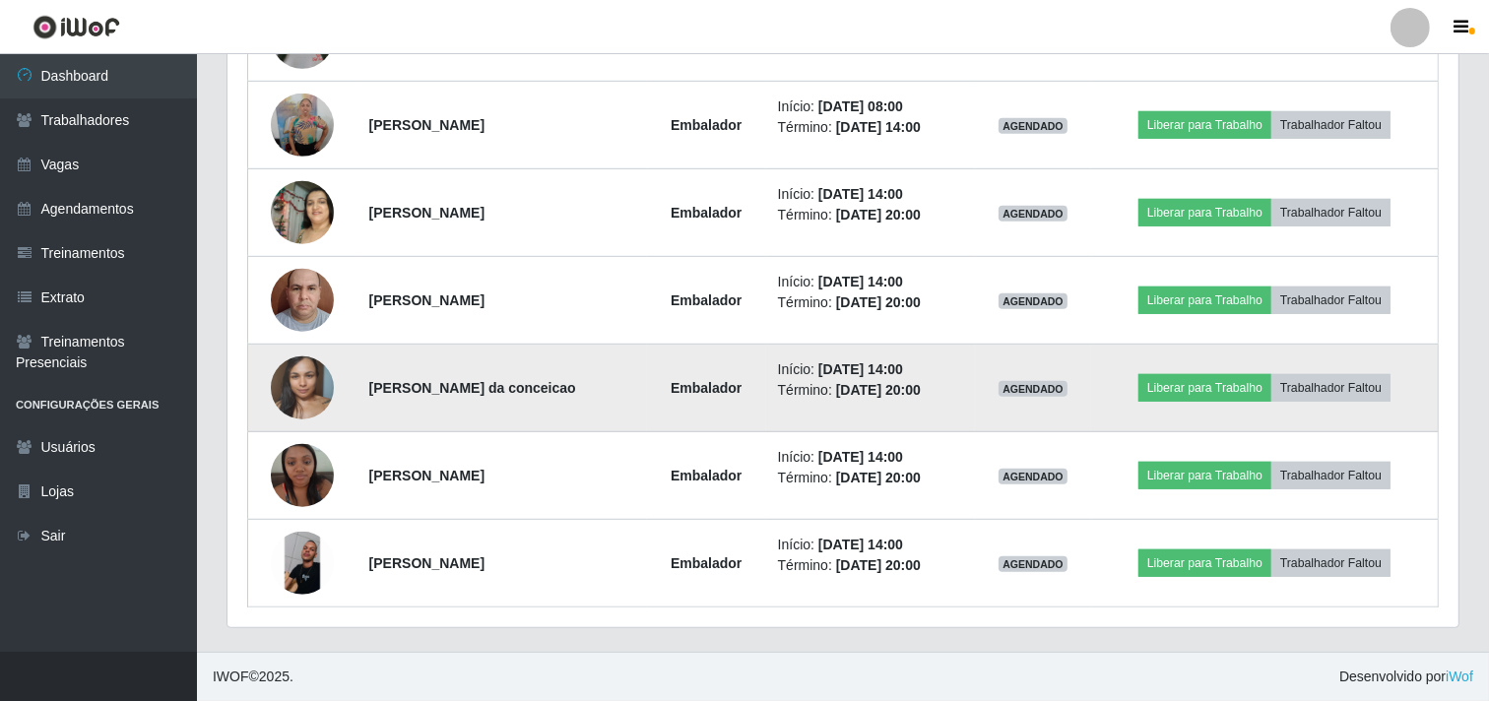
click at [612, 348] on td "[PERSON_NAME] da conceicao" at bounding box center [502, 389] width 290 height 88
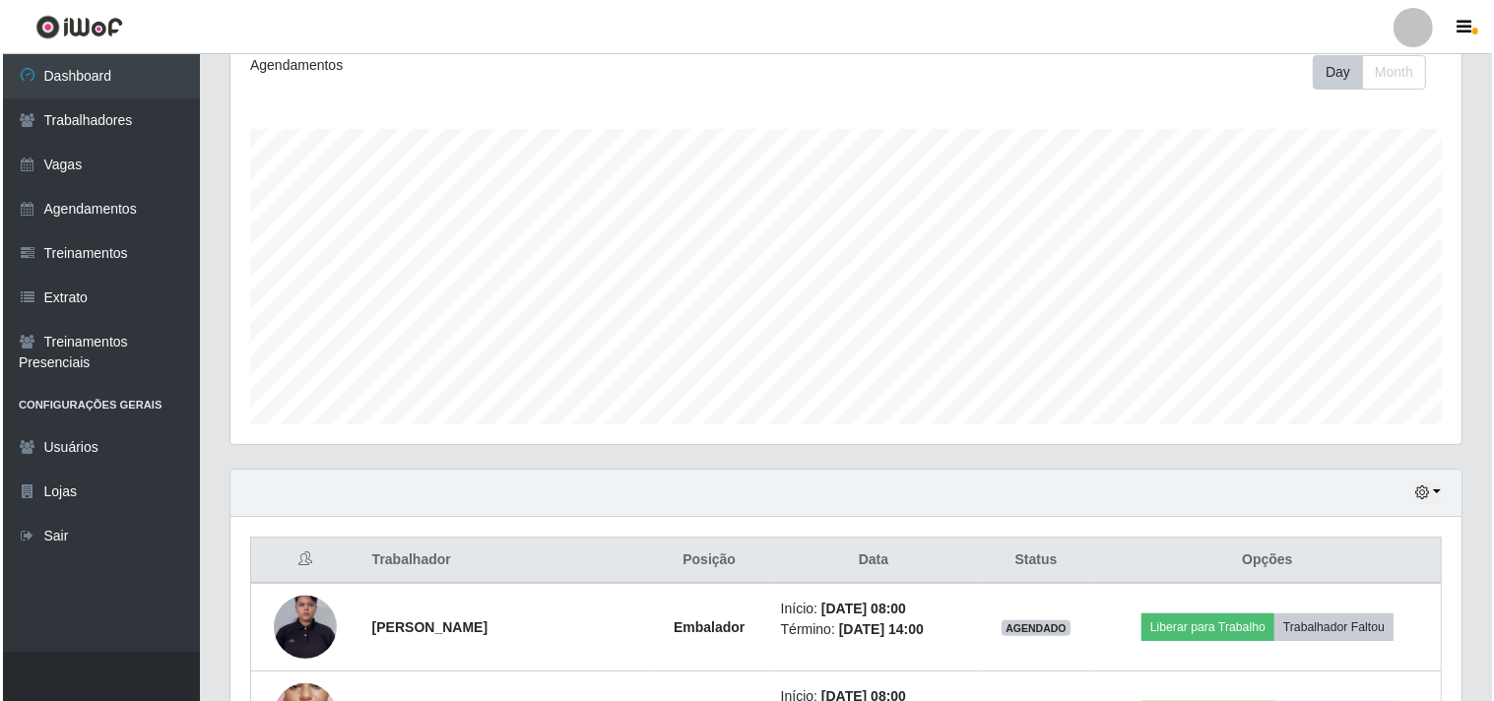
scroll to position [827, 0]
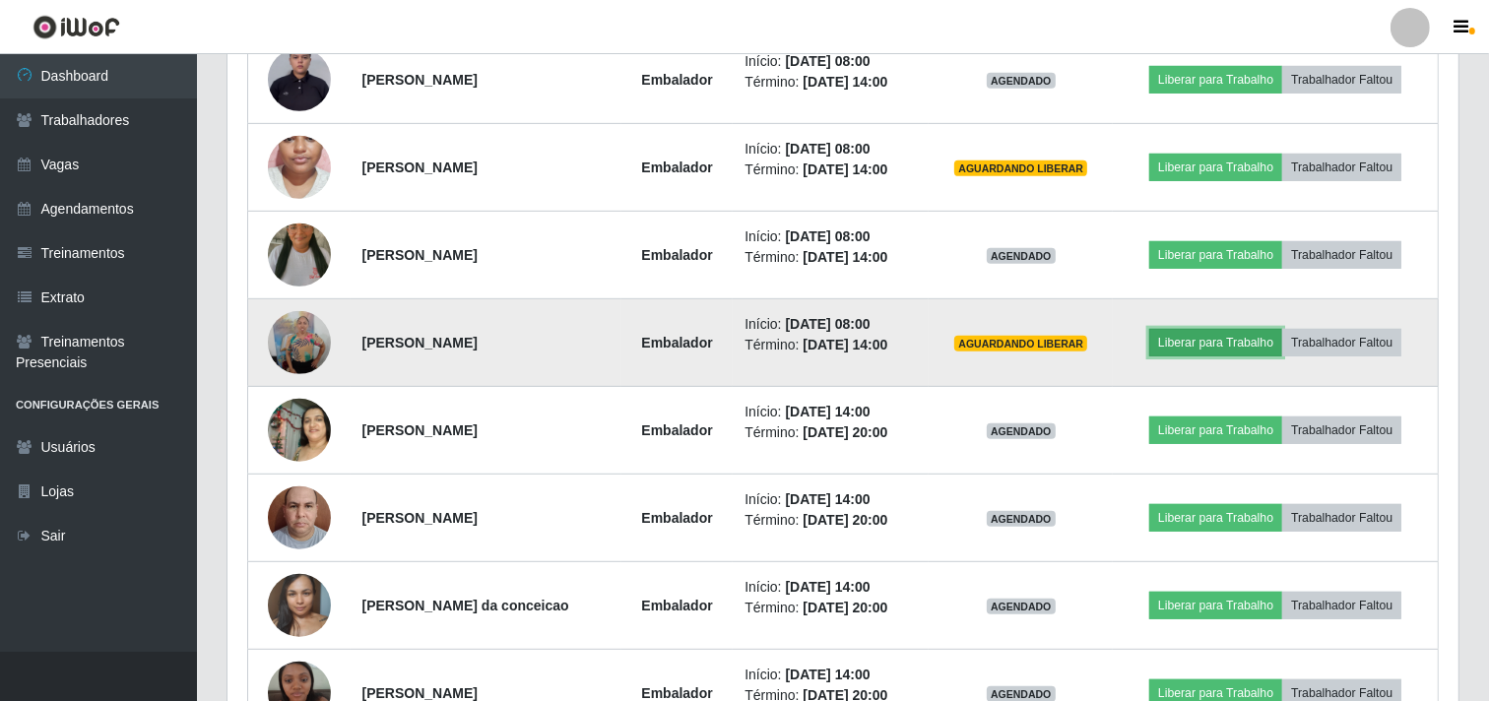
click at [1231, 339] on button "Liberar para Trabalho" at bounding box center [1215, 343] width 133 height 28
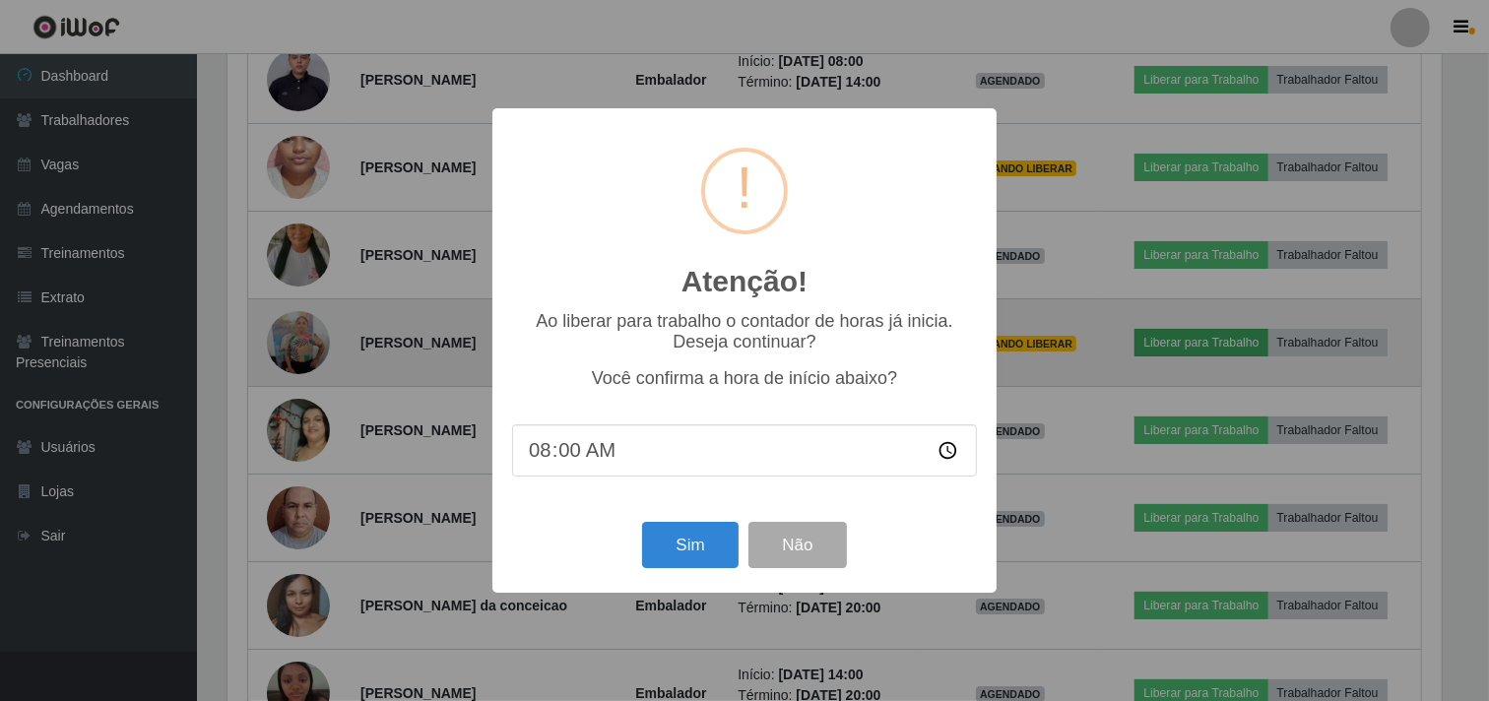
scroll to position [408, 1218]
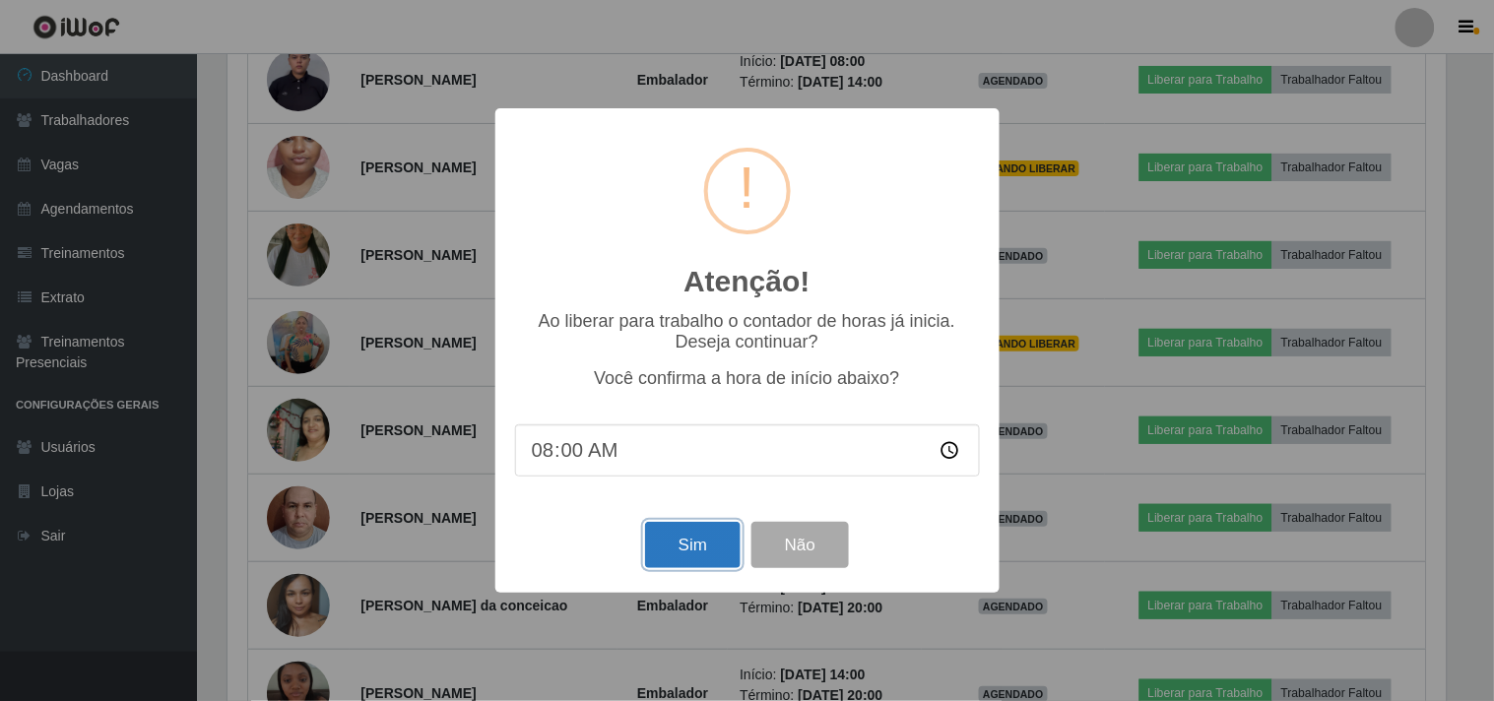
click at [700, 535] on button "Sim" at bounding box center [693, 545] width 96 height 46
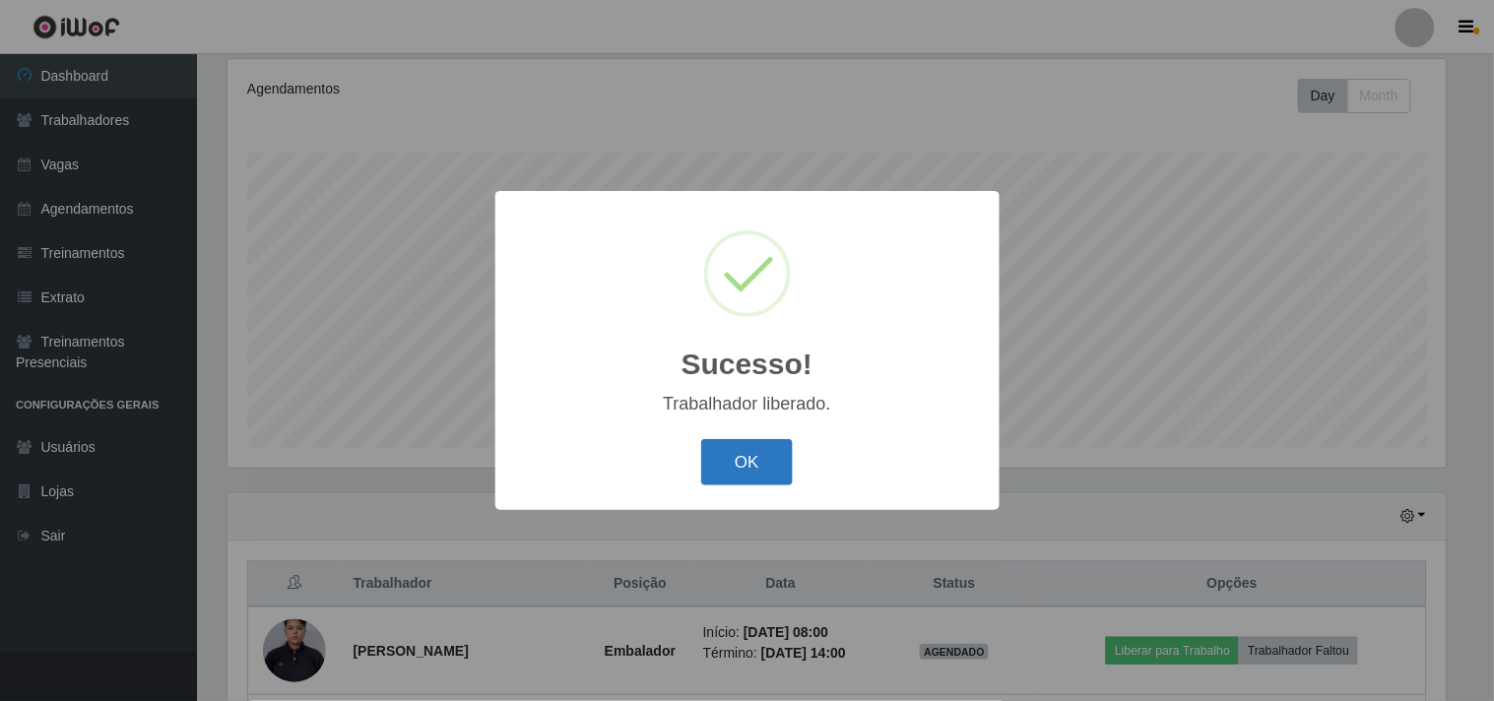
click at [734, 469] on button "OK" at bounding box center [747, 462] width 92 height 46
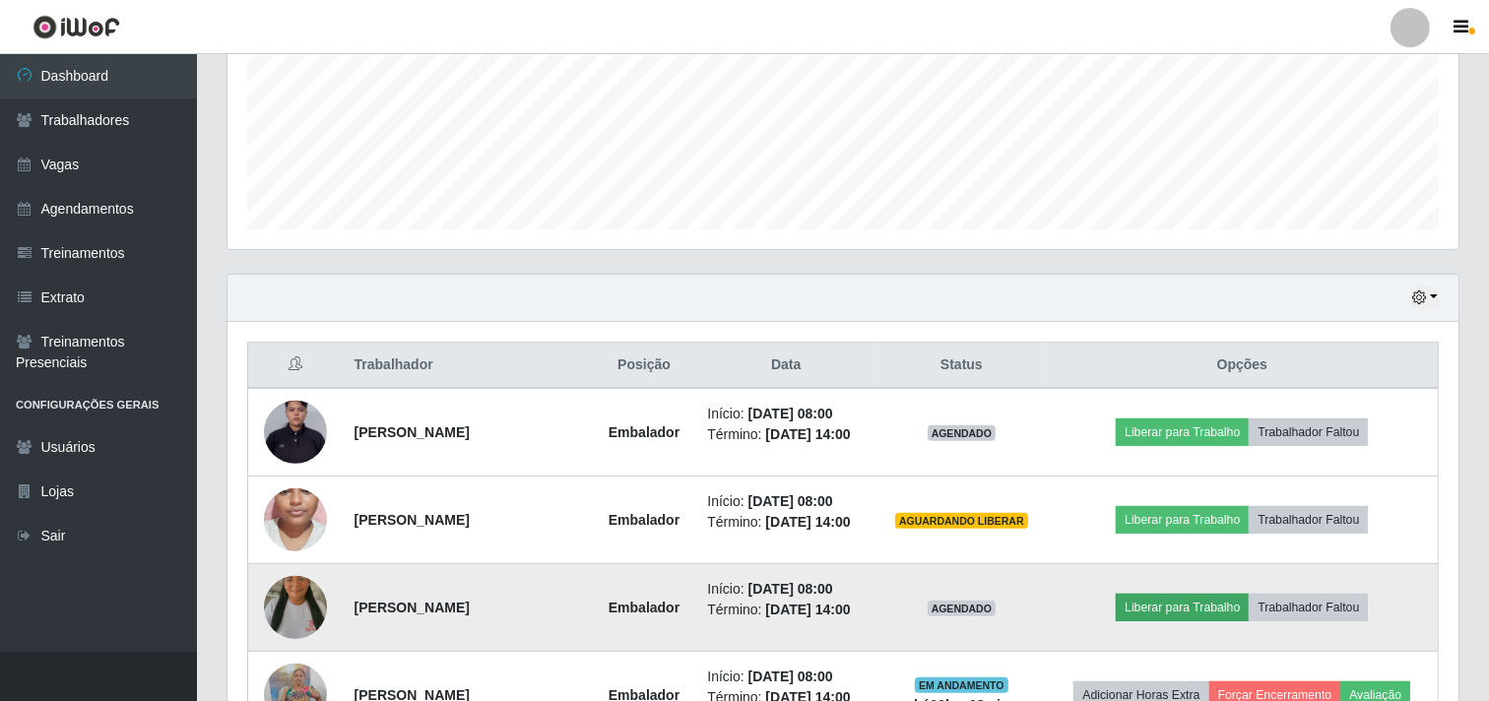
scroll to position [803, 0]
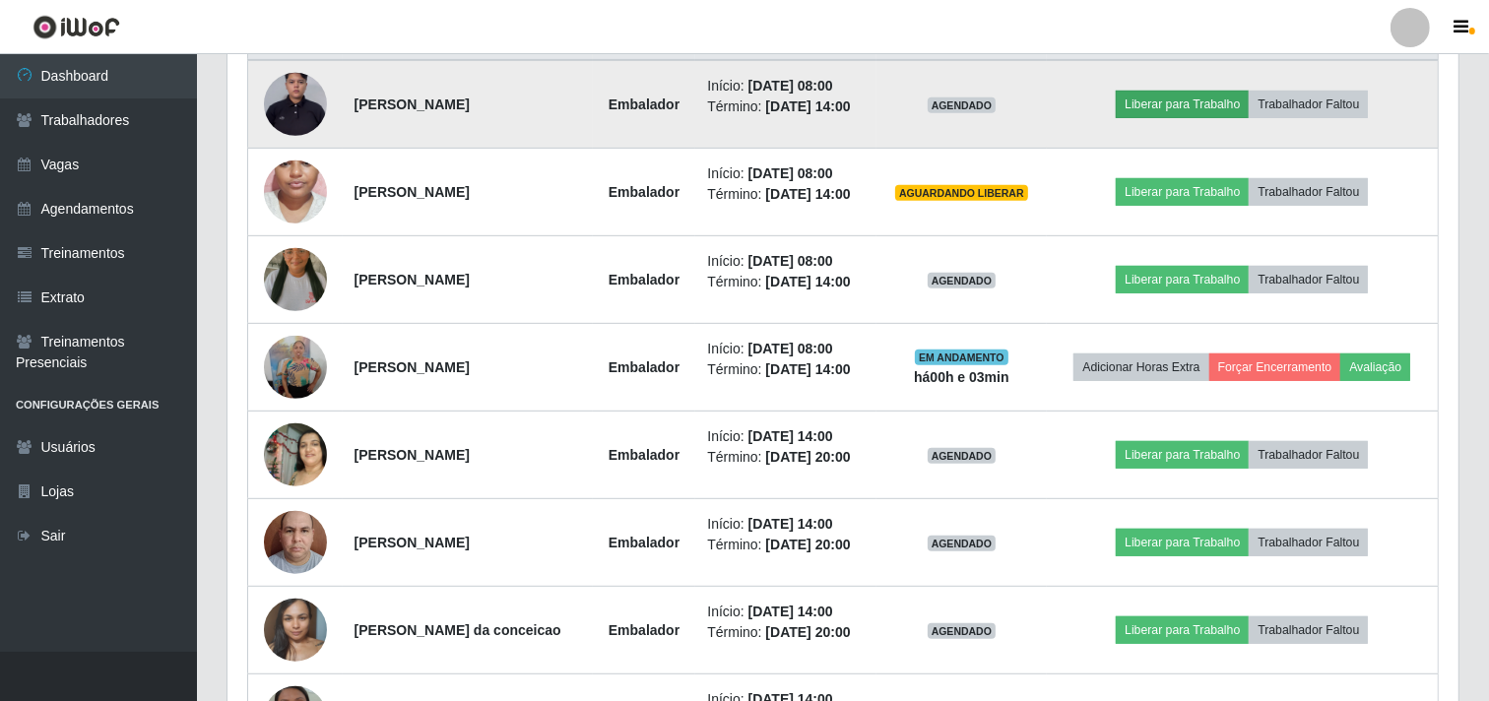
click at [1205, 89] on td "Liberar para Trabalho Trabalhador Faltou" at bounding box center [1243, 104] width 392 height 89
click at [1202, 105] on button "Liberar para Trabalho" at bounding box center [1182, 105] width 133 height 28
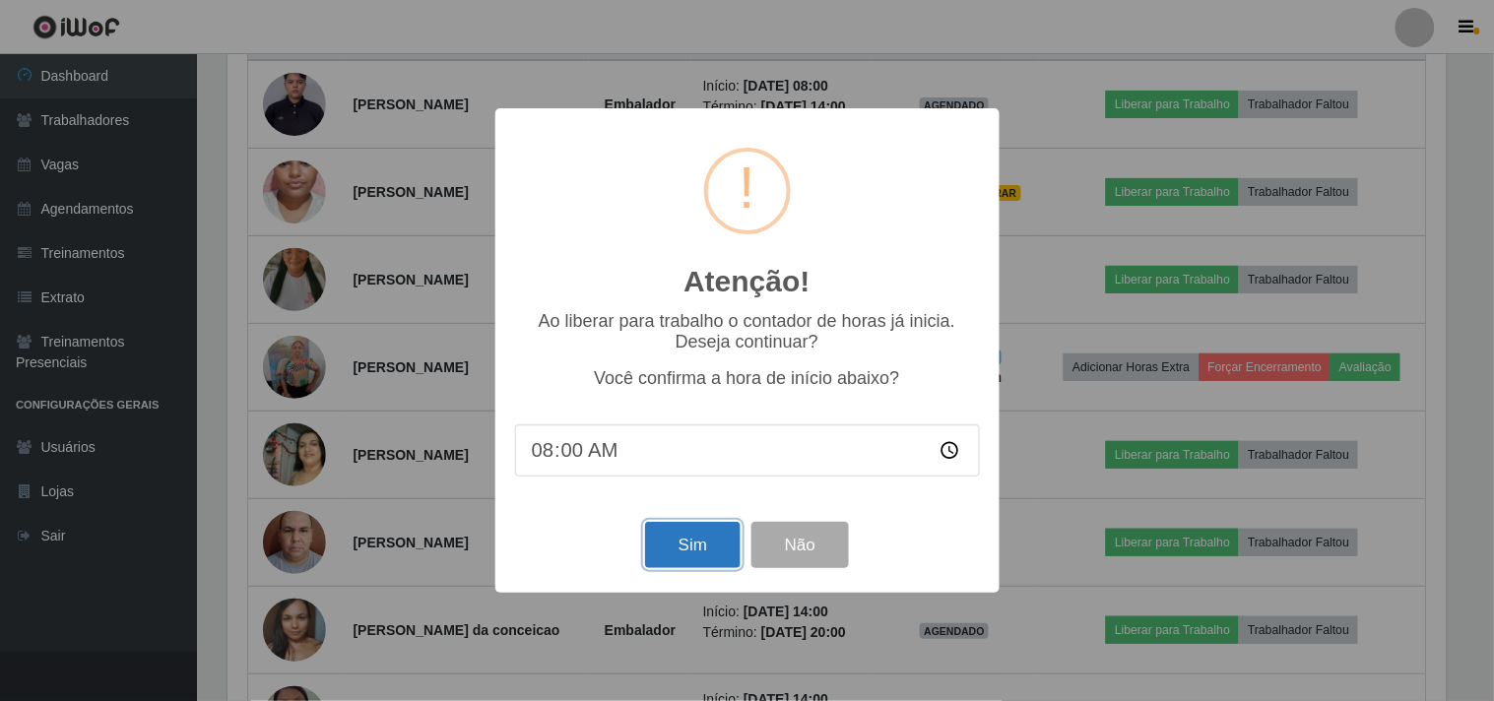
click at [673, 557] on button "Sim" at bounding box center [693, 545] width 96 height 46
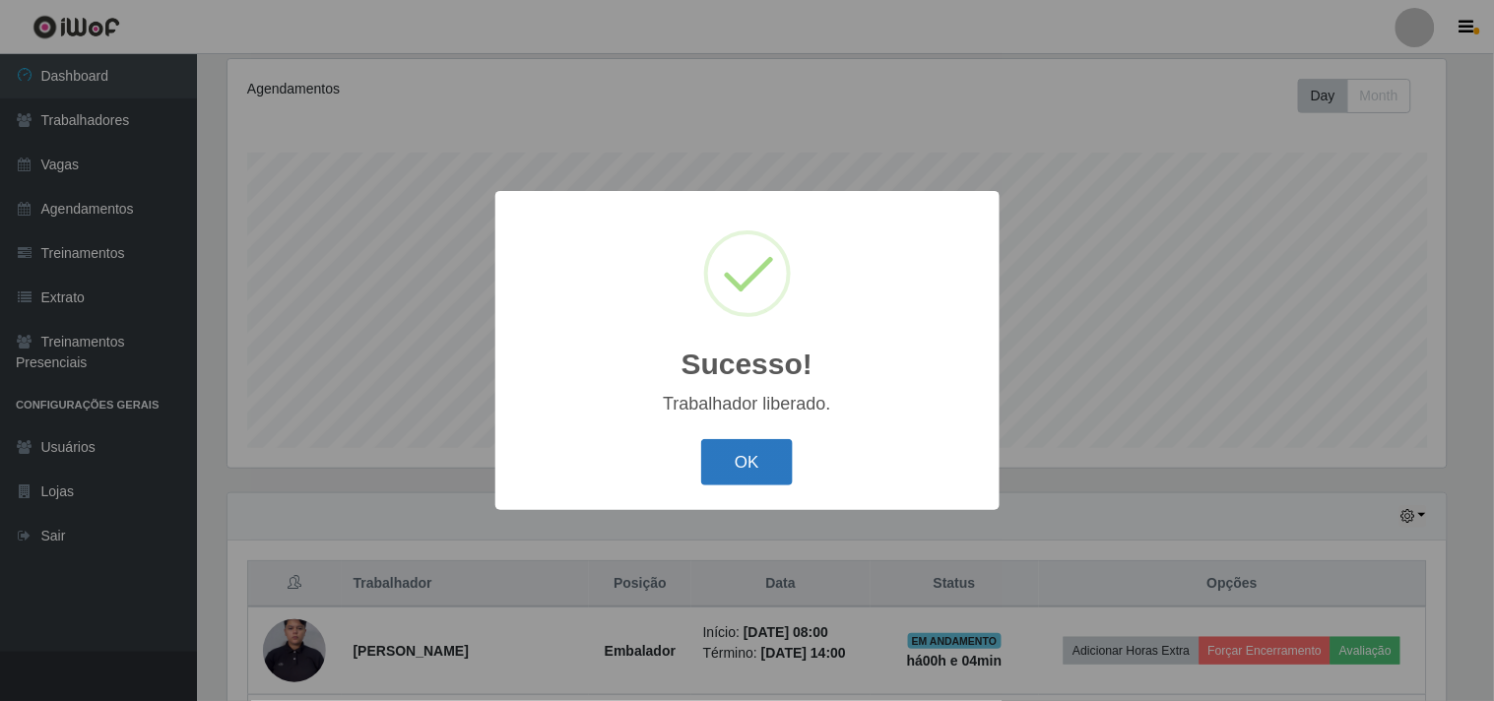
click at [760, 469] on button "OK" at bounding box center [747, 462] width 92 height 46
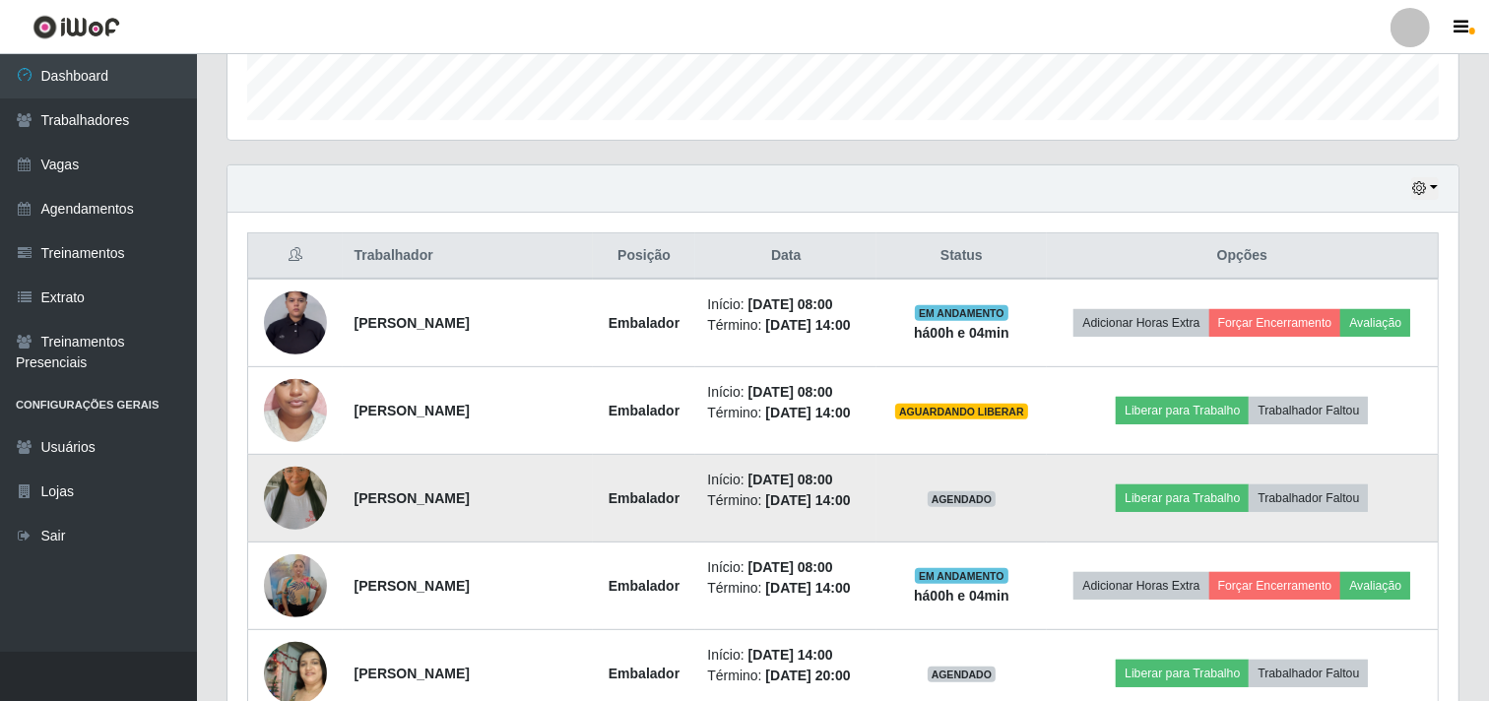
scroll to position [693, 0]
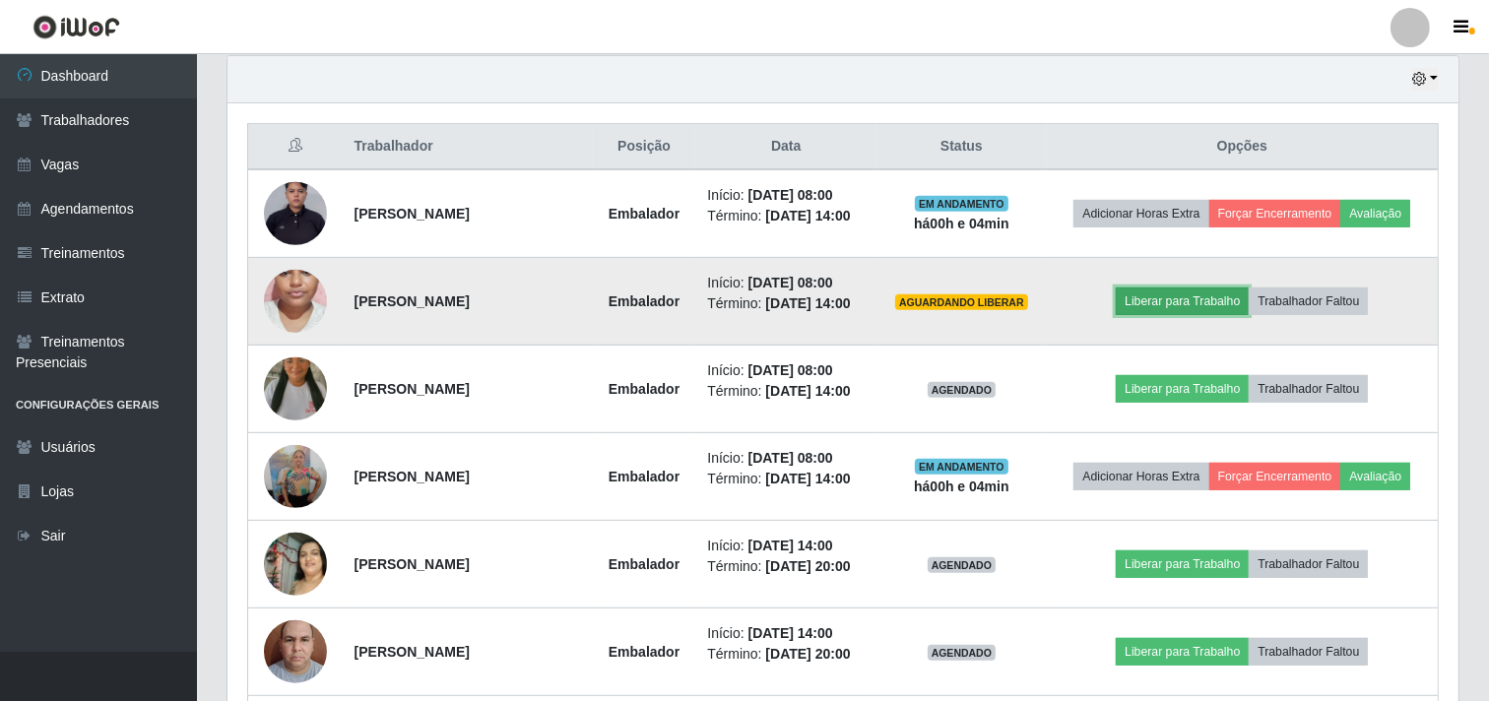
click at [1158, 297] on button "Liberar para Trabalho" at bounding box center [1182, 302] width 133 height 28
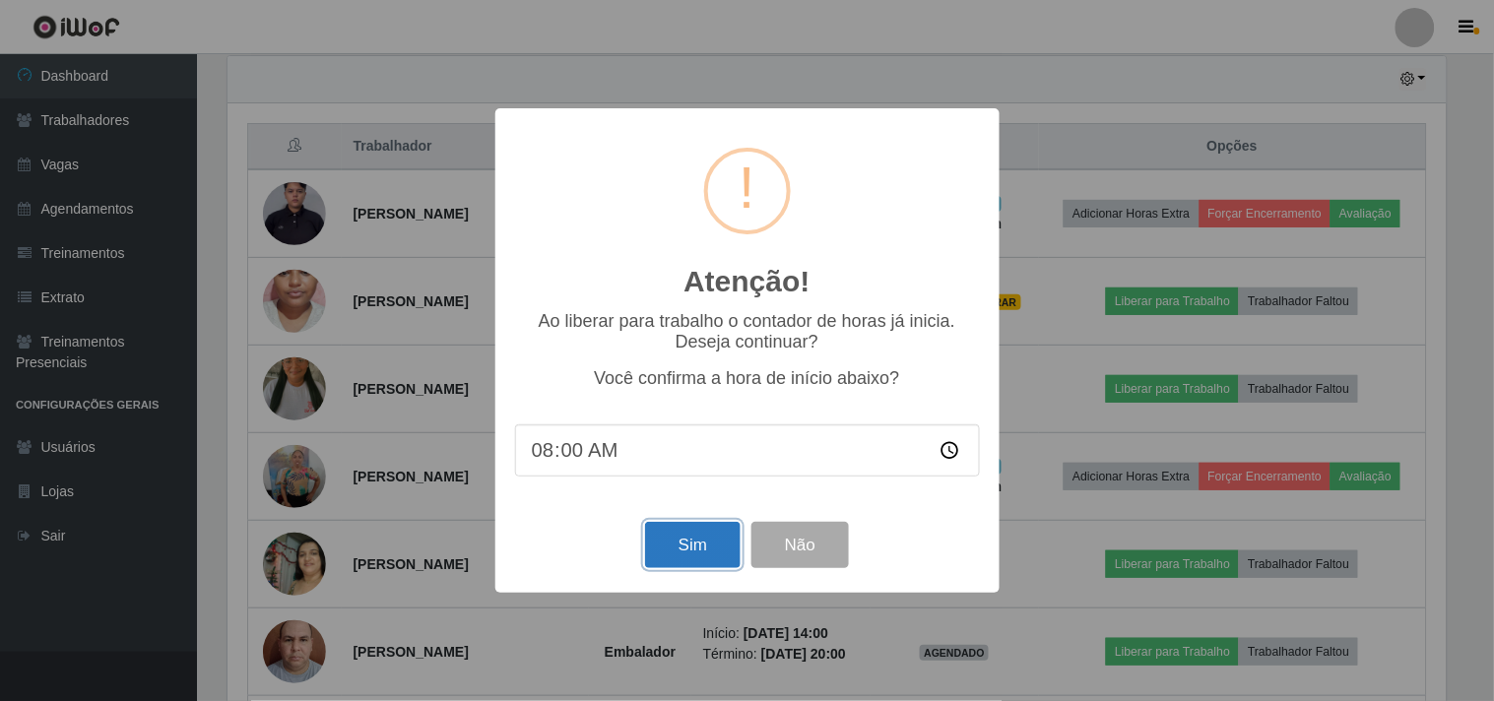
click at [686, 546] on button "Sim" at bounding box center [693, 545] width 96 height 46
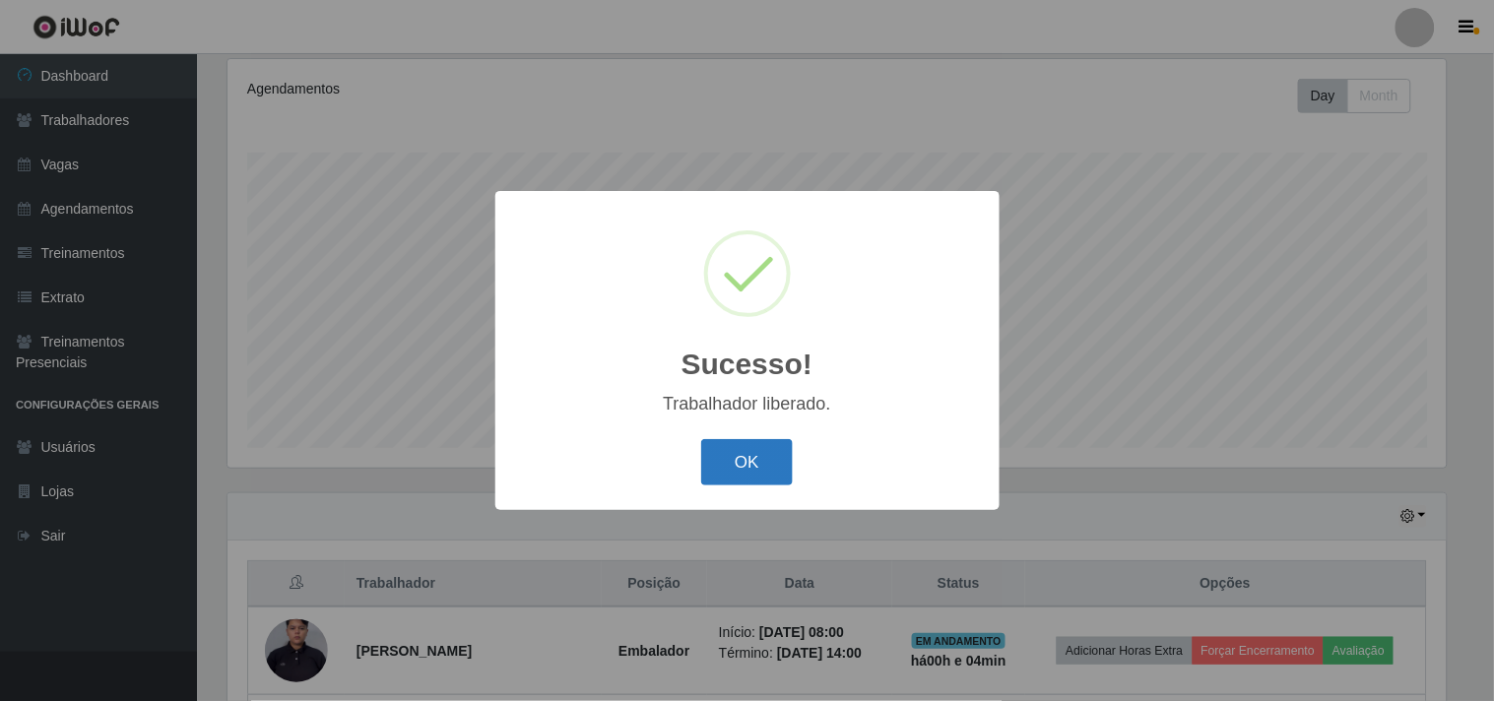
click at [747, 473] on button "OK" at bounding box center [747, 462] width 92 height 46
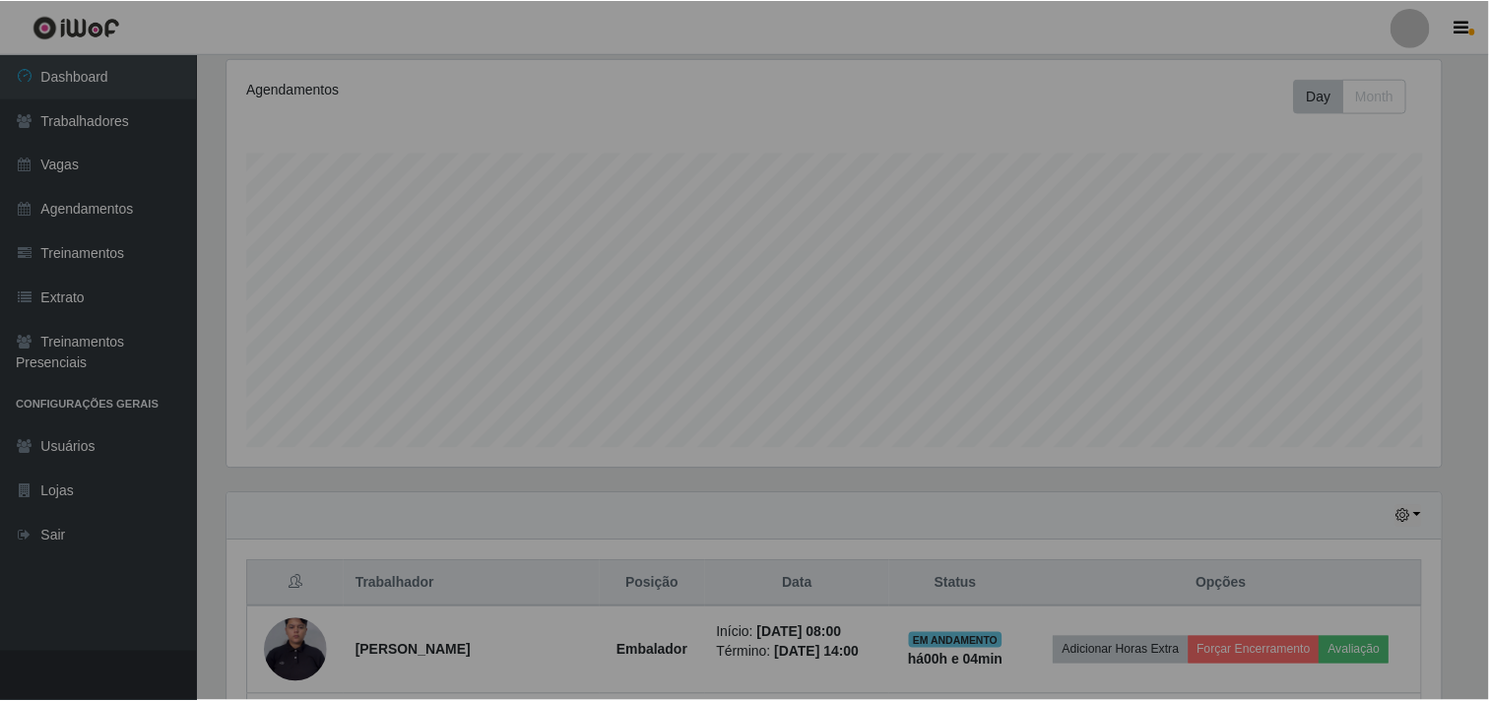
scroll to position [408, 1231]
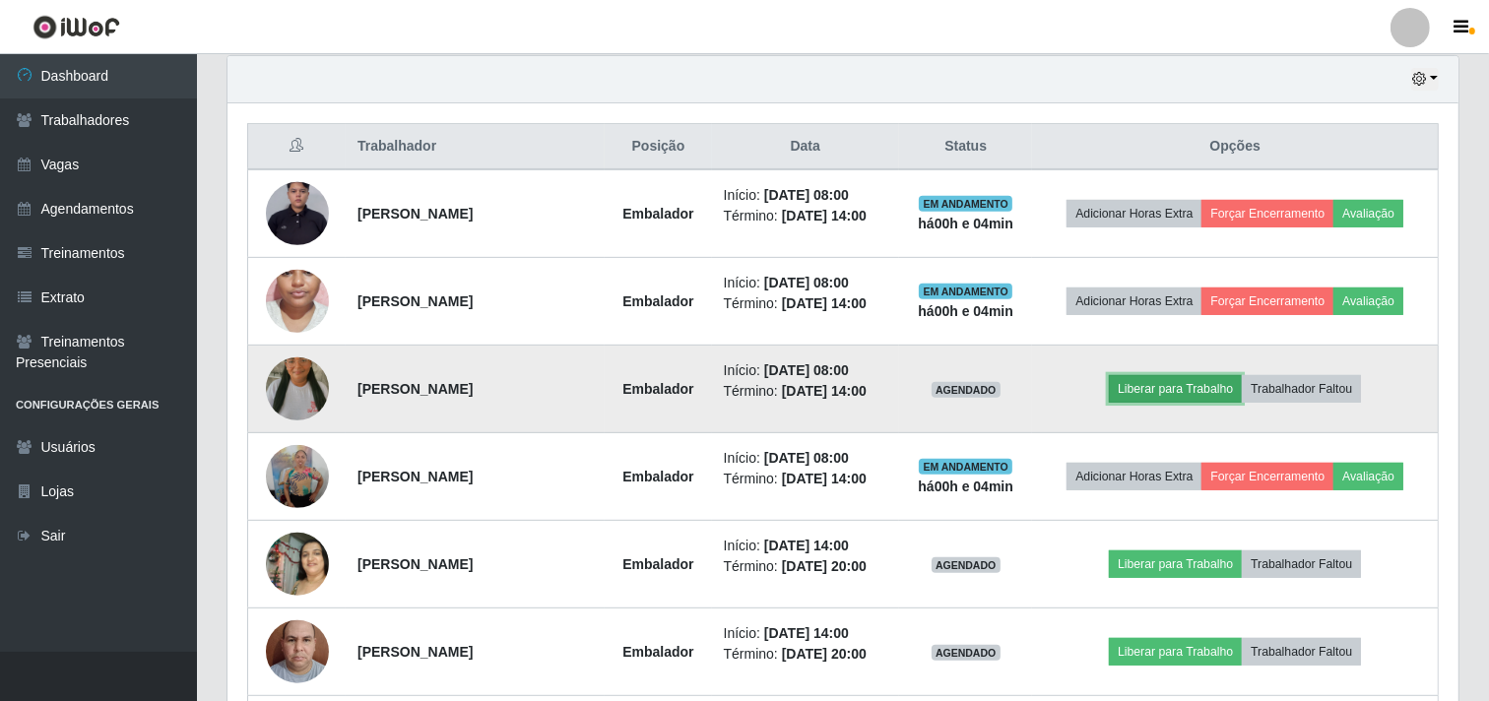
click at [1168, 379] on button "Liberar para Trabalho" at bounding box center [1175, 389] width 133 height 28
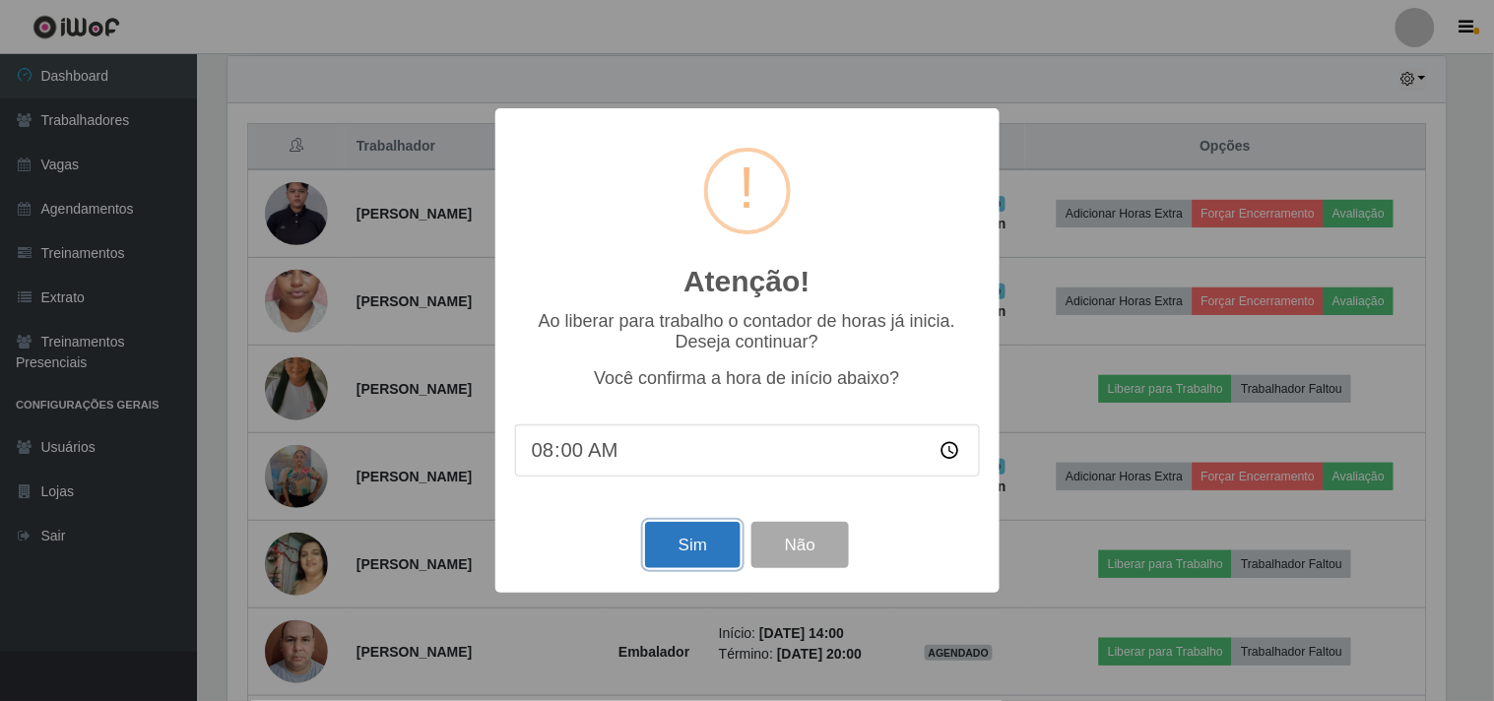
click at [685, 543] on button "Sim" at bounding box center [693, 545] width 96 height 46
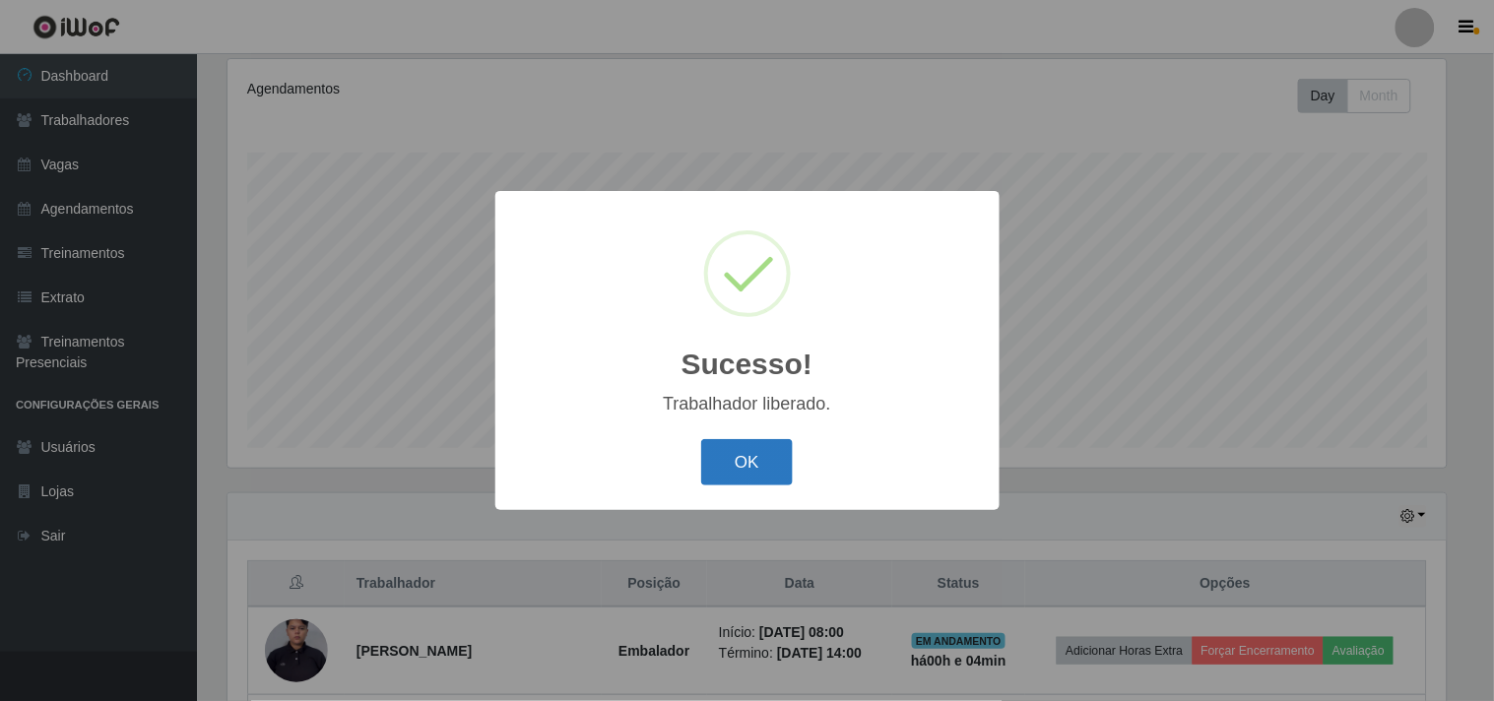
click at [742, 456] on button "OK" at bounding box center [747, 462] width 92 height 46
